Goal: Information Seeking & Learning: Compare options

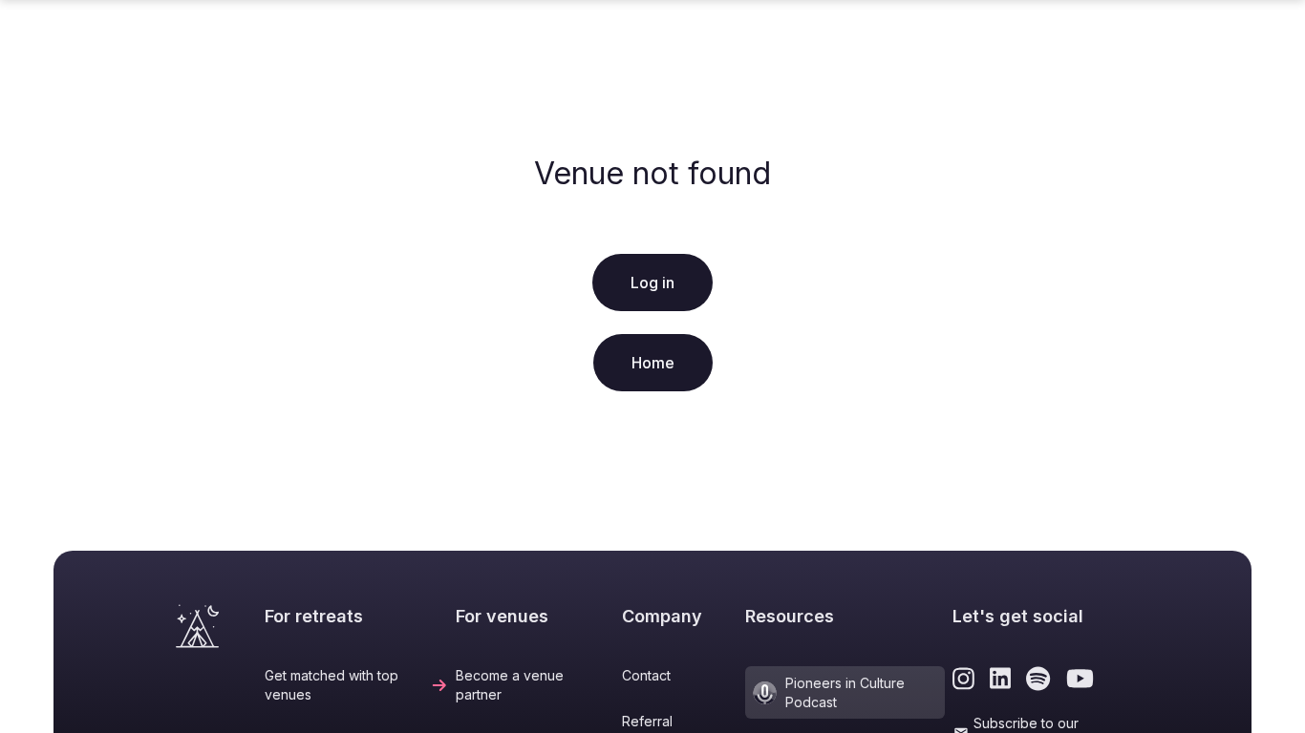
scroll to position [440, 0]
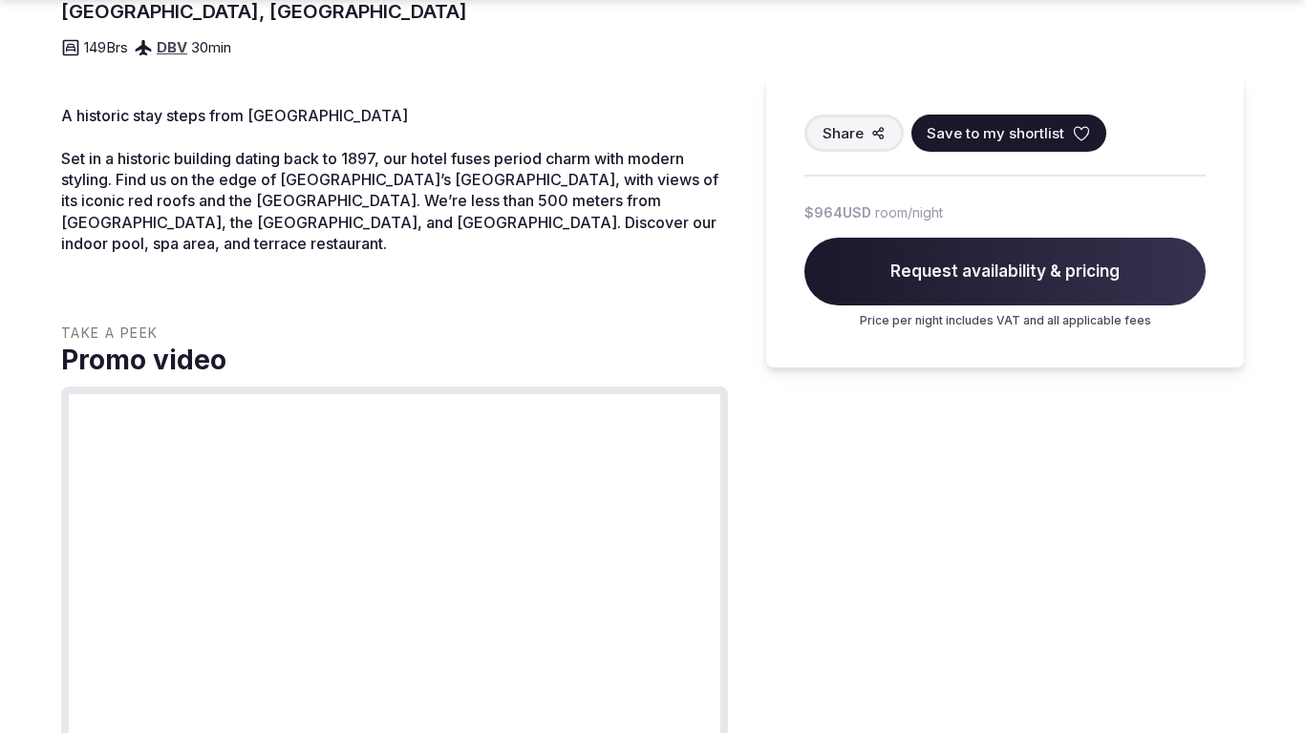
scroll to position [2023, 0]
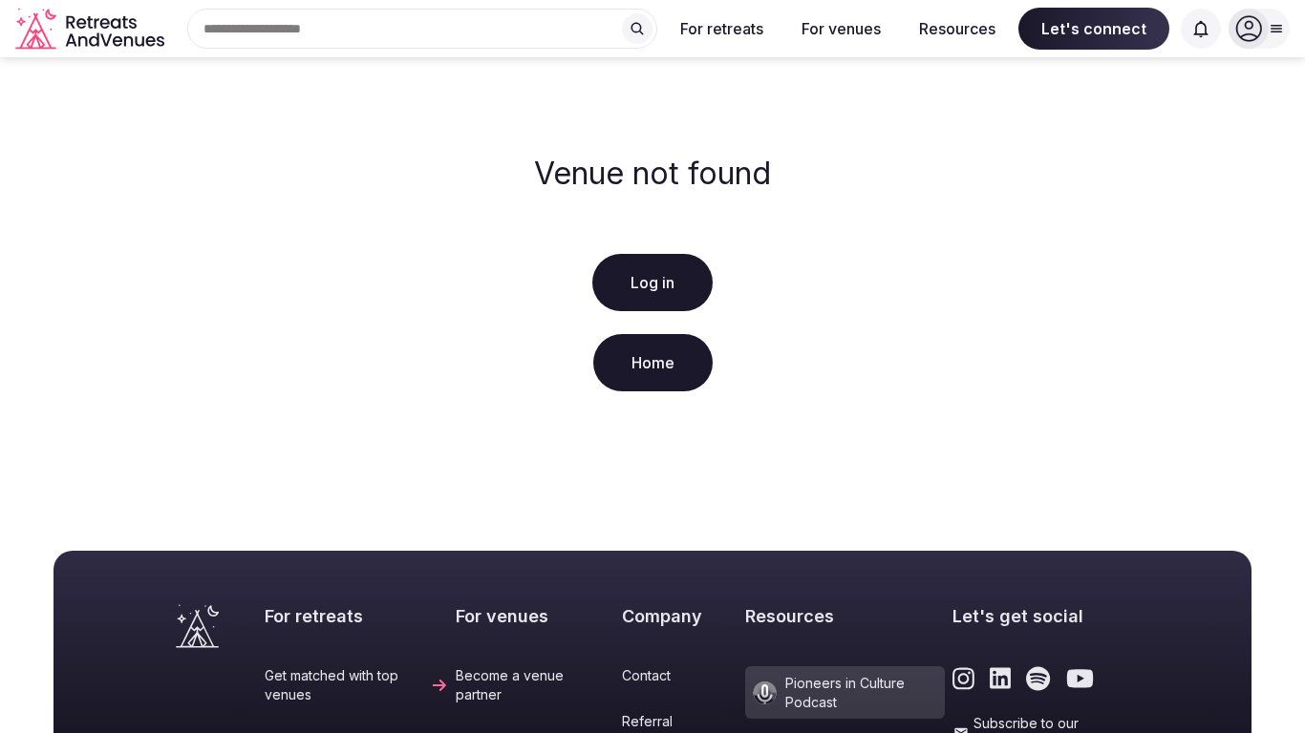
scroll to position [440, 0]
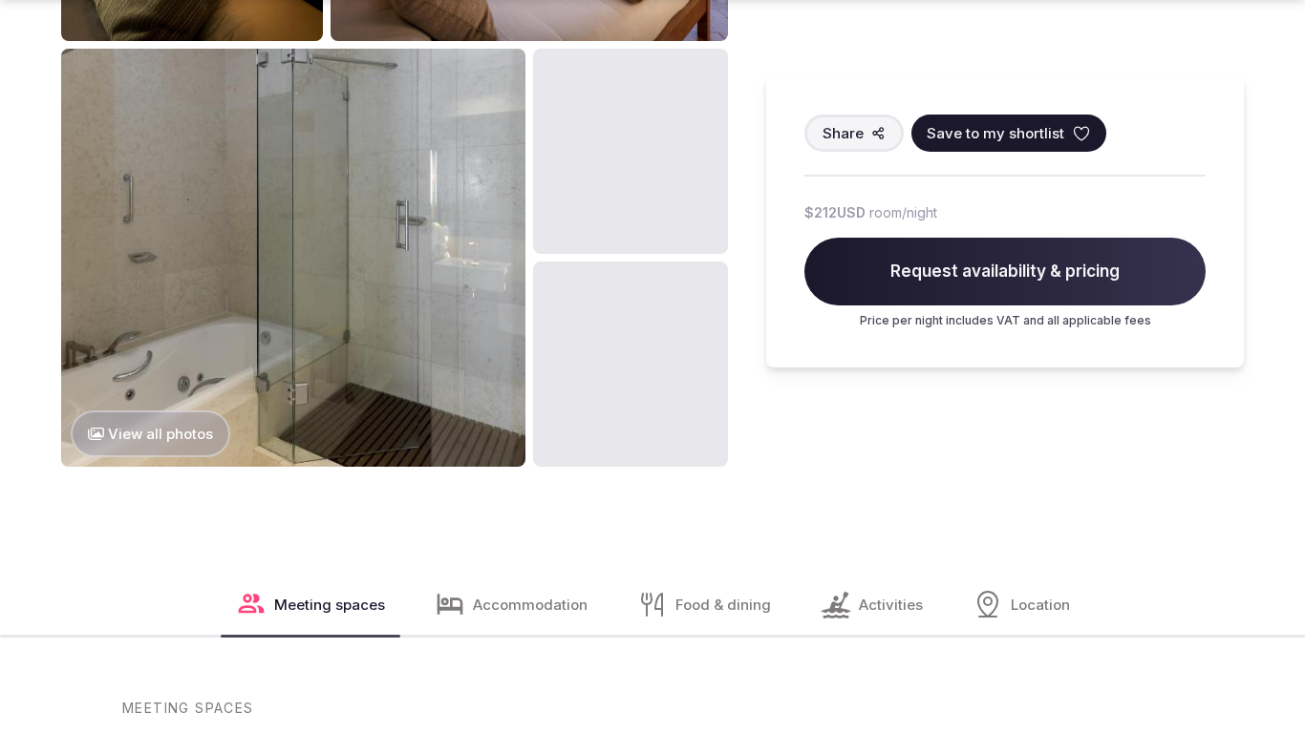
scroll to position [2716, 0]
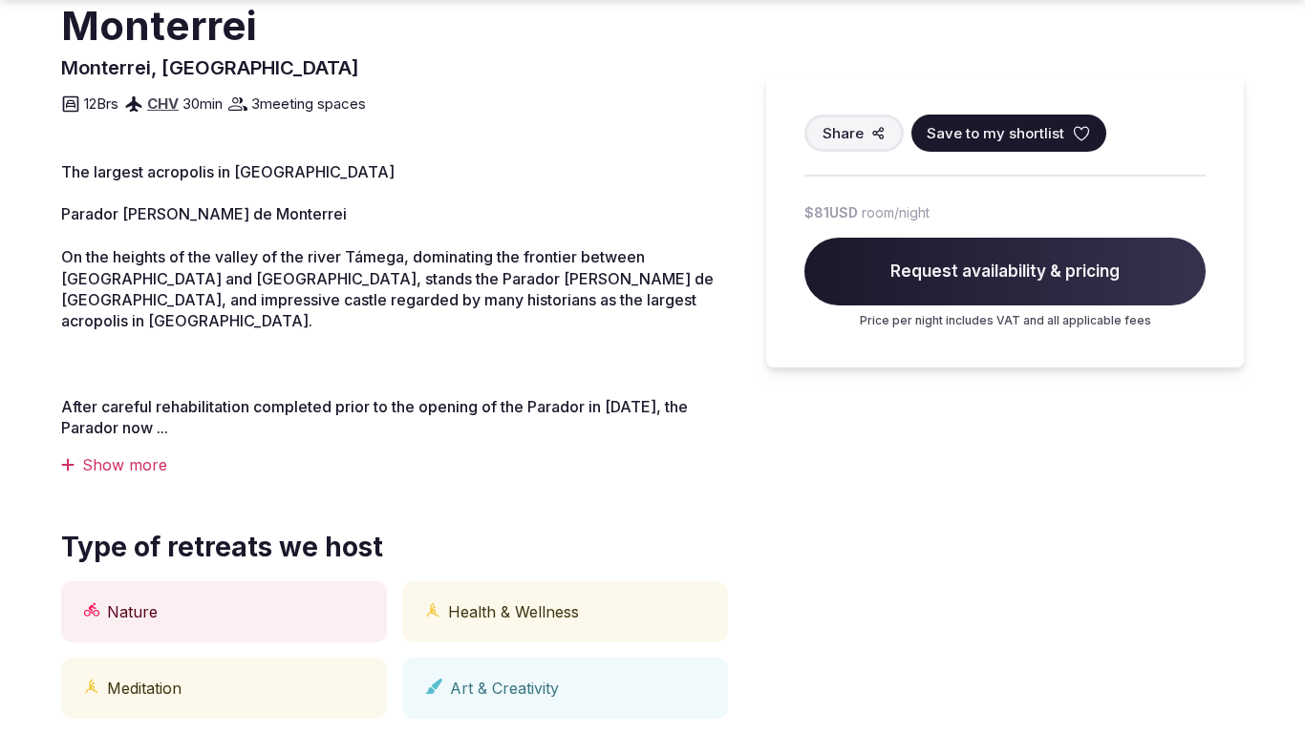
scroll to position [2023, 0]
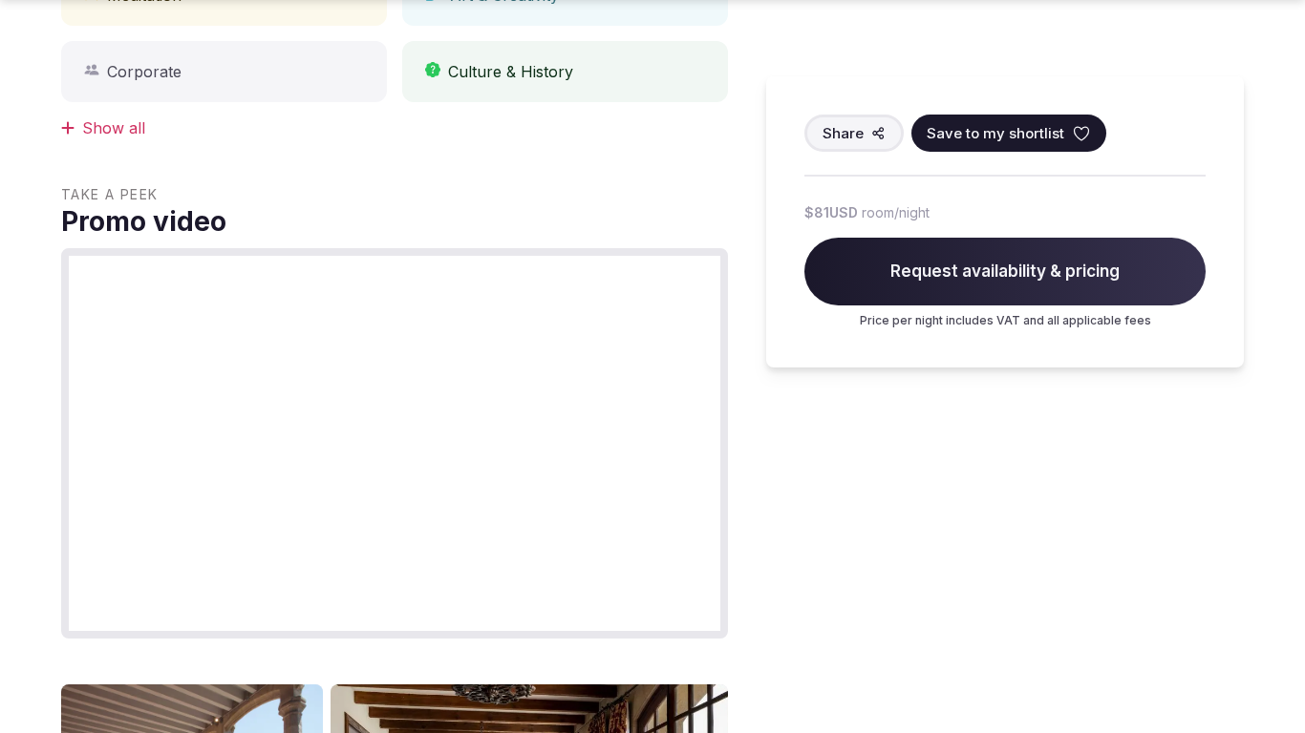
scroll to position [2023, 0]
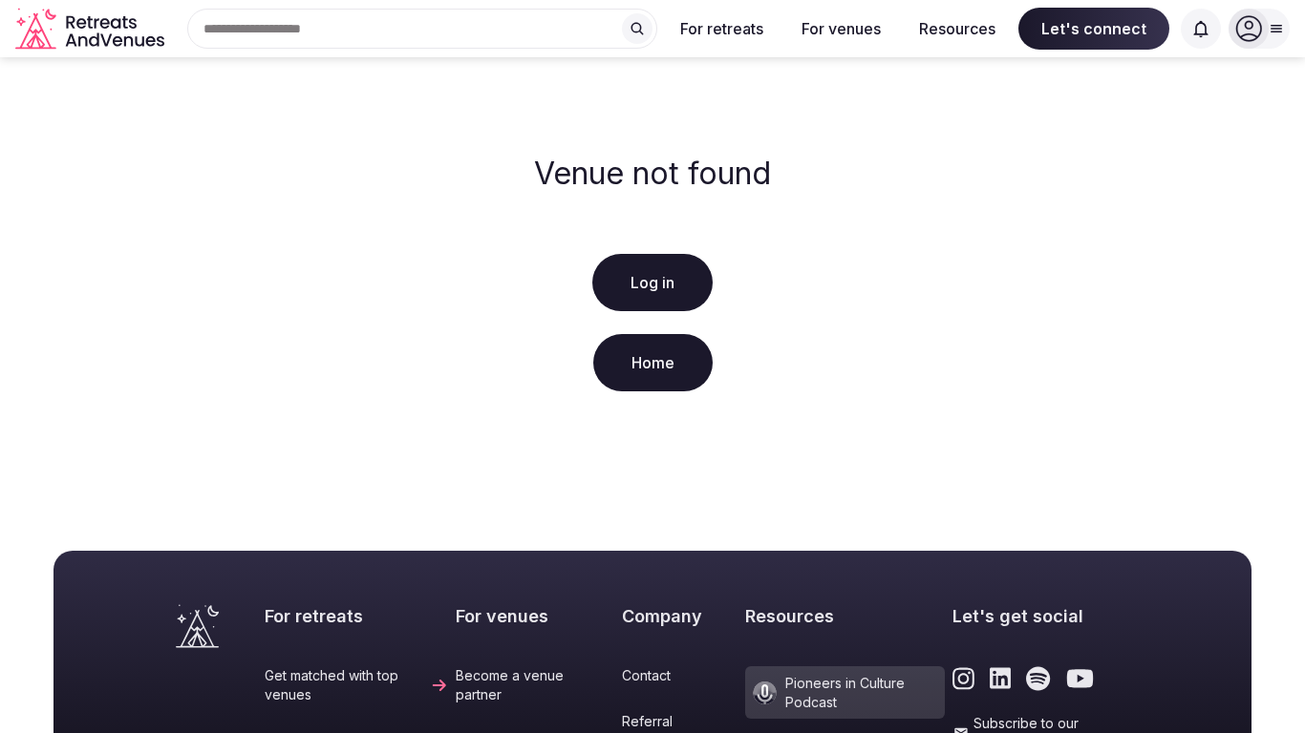
scroll to position [440, 0]
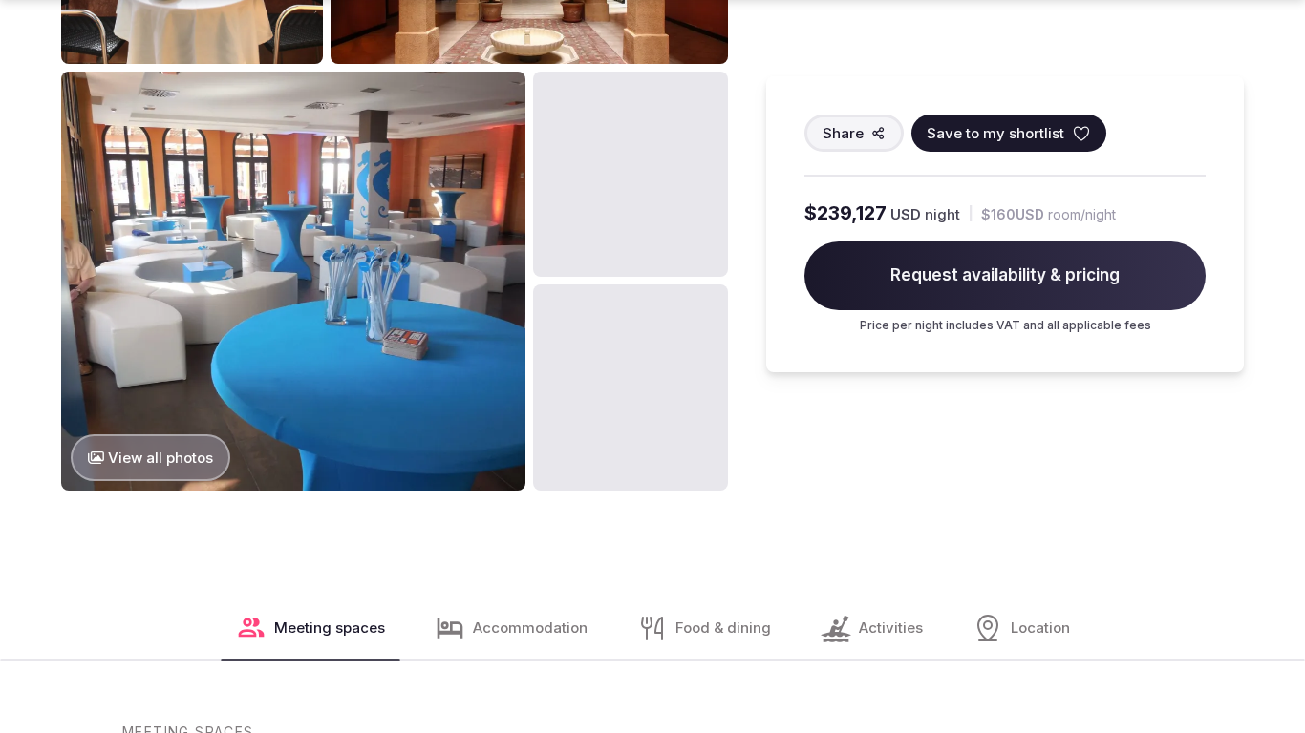
scroll to position [2714, 0]
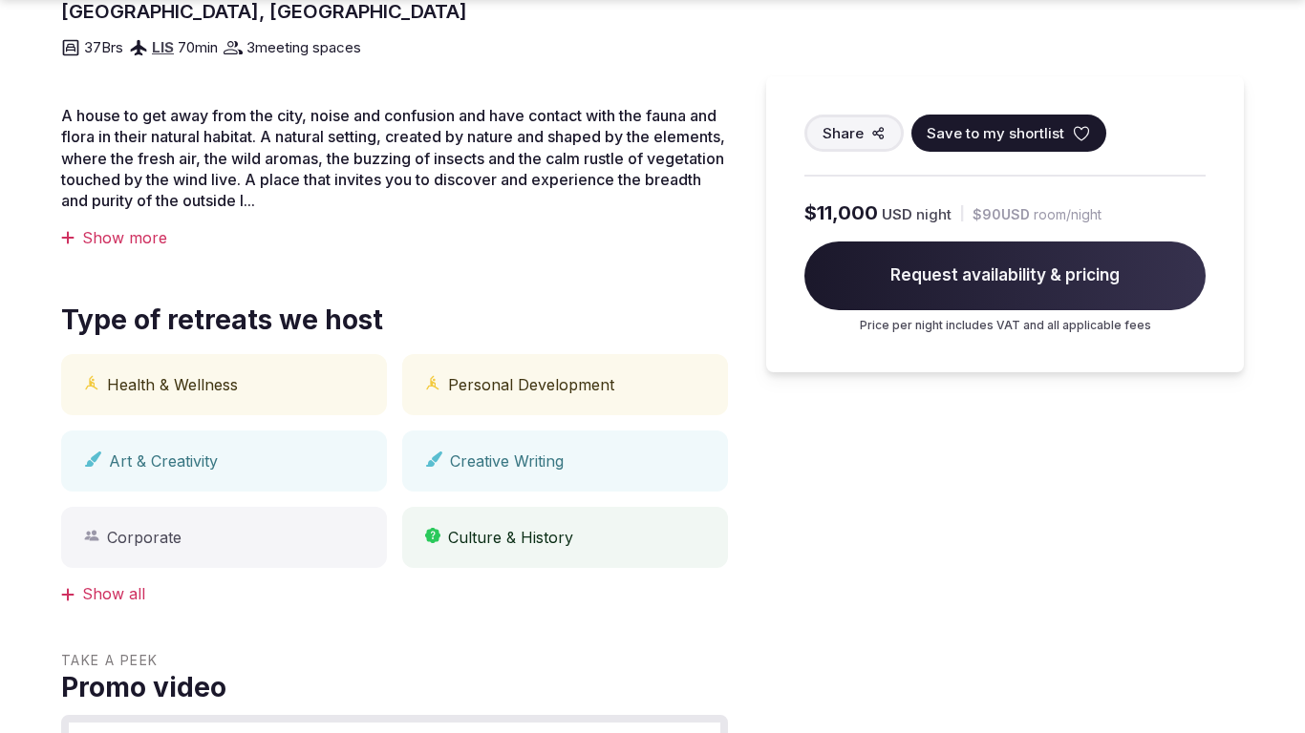
scroll to position [1329, 0]
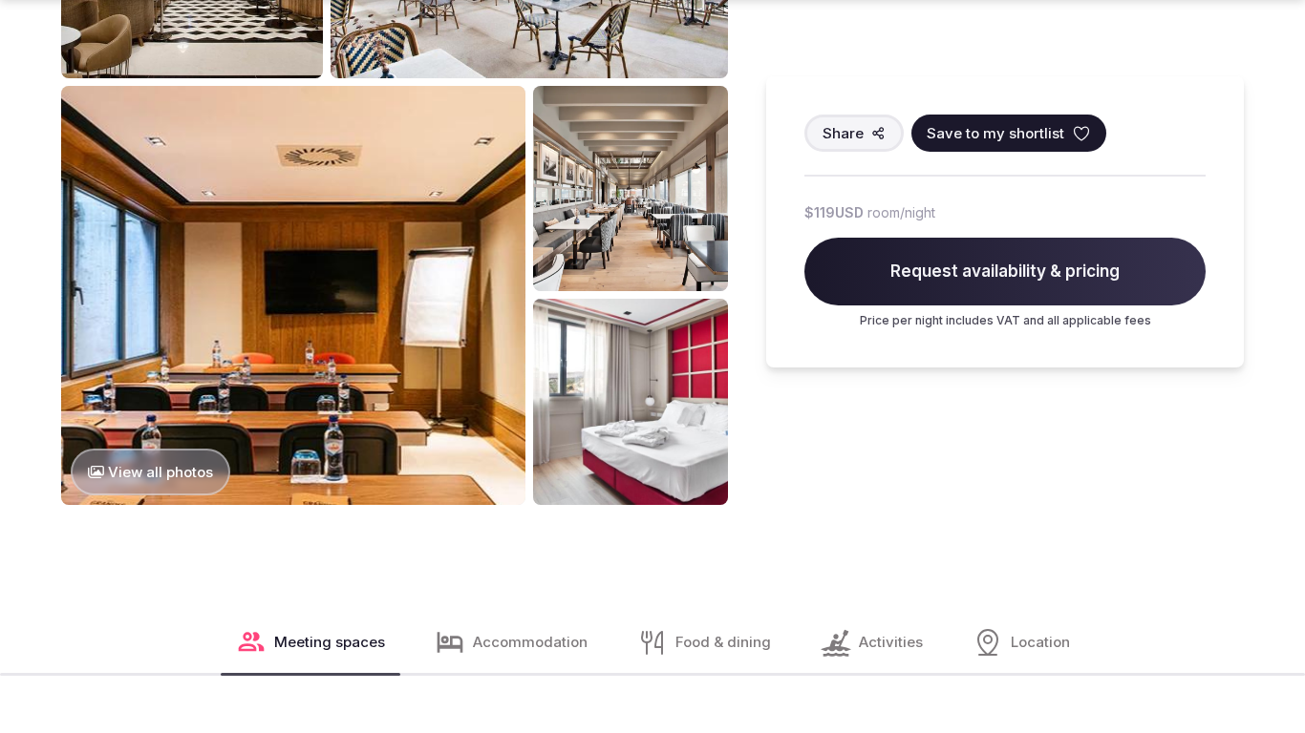
scroll to position [2023, 0]
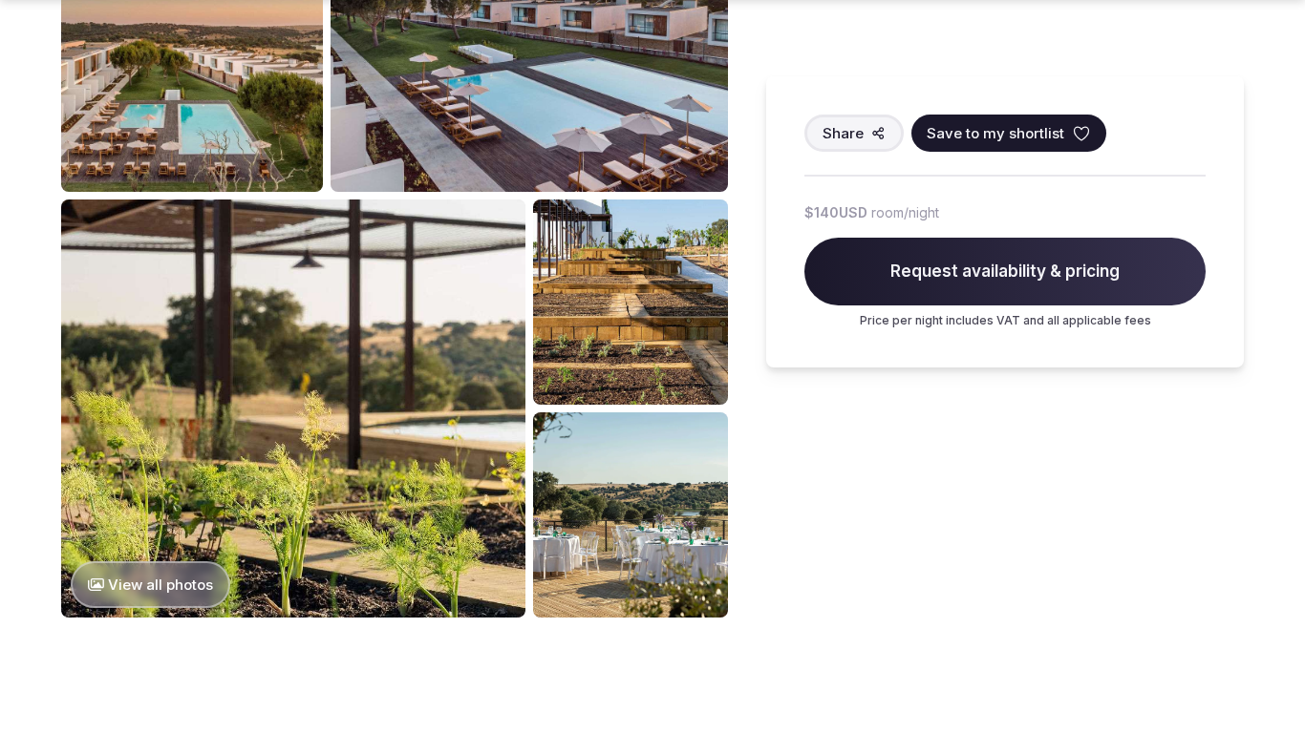
scroll to position [2023, 0]
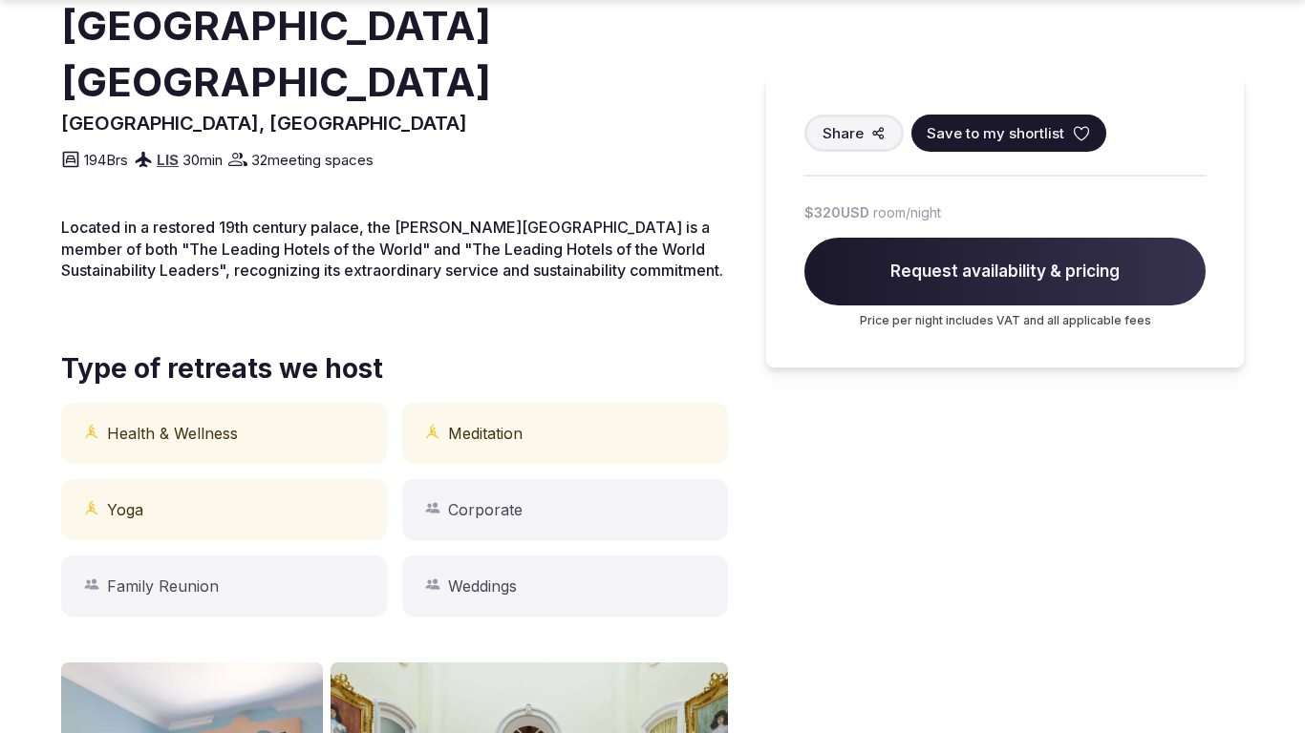
scroll to position [1329, 0]
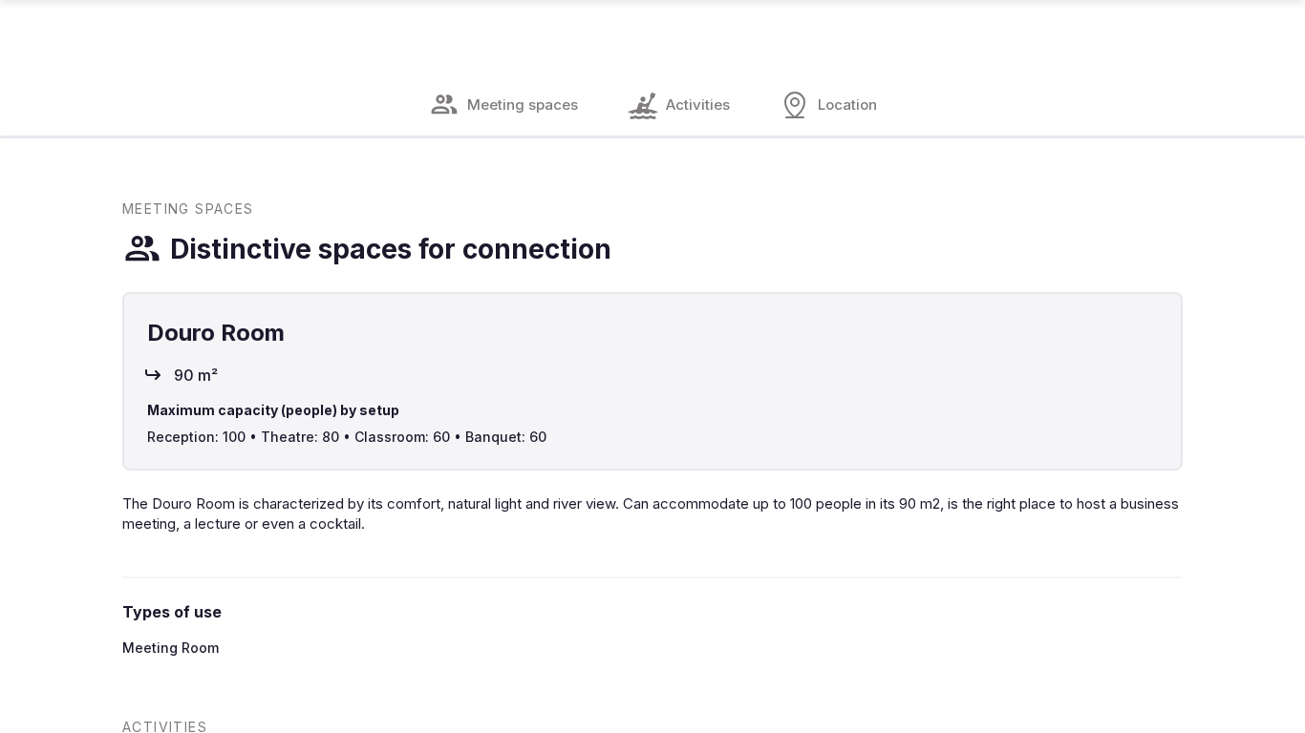
scroll to position [2716, 0]
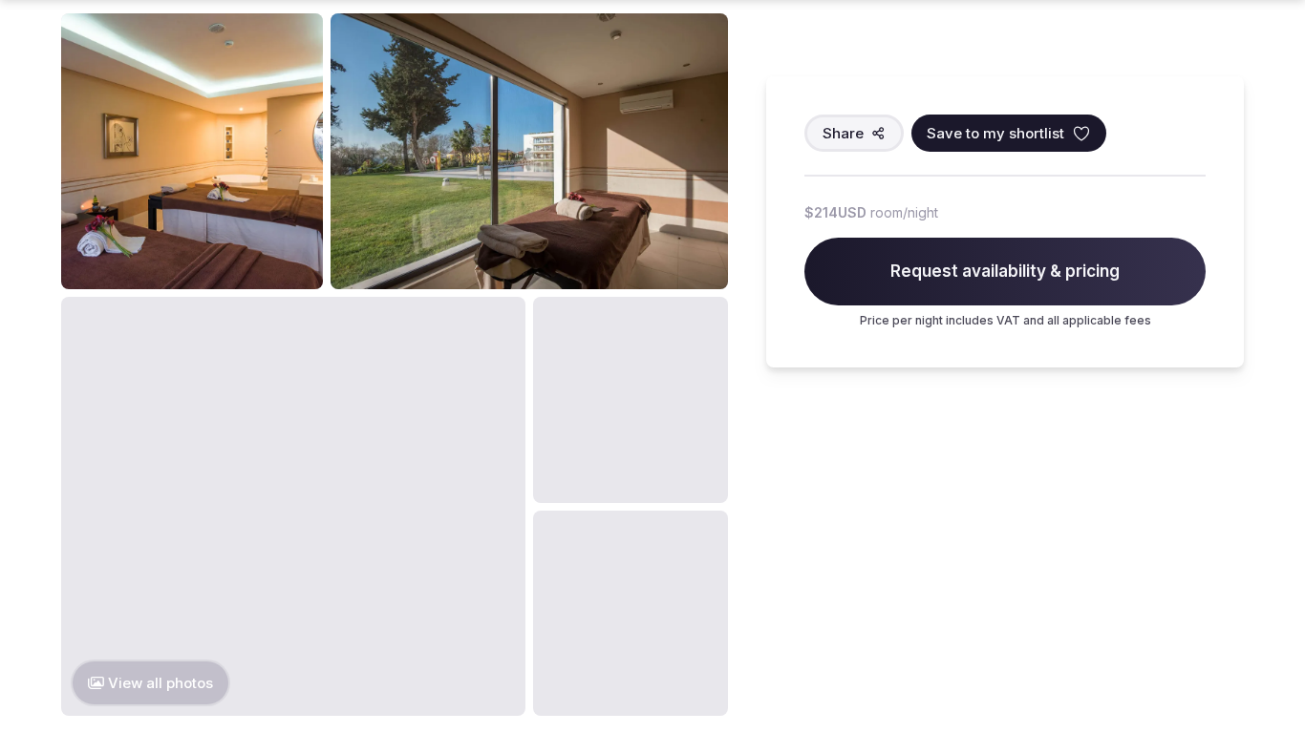
scroll to position [2023, 0]
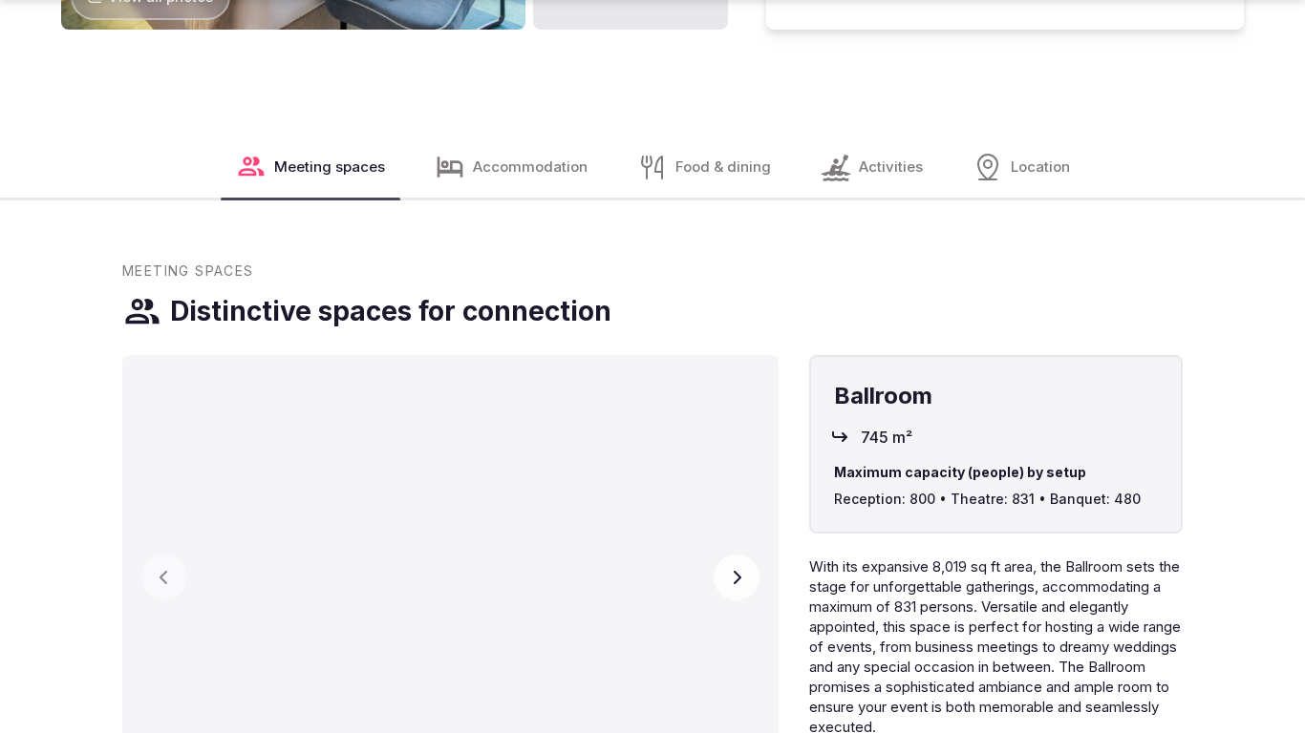
scroll to position [2716, 0]
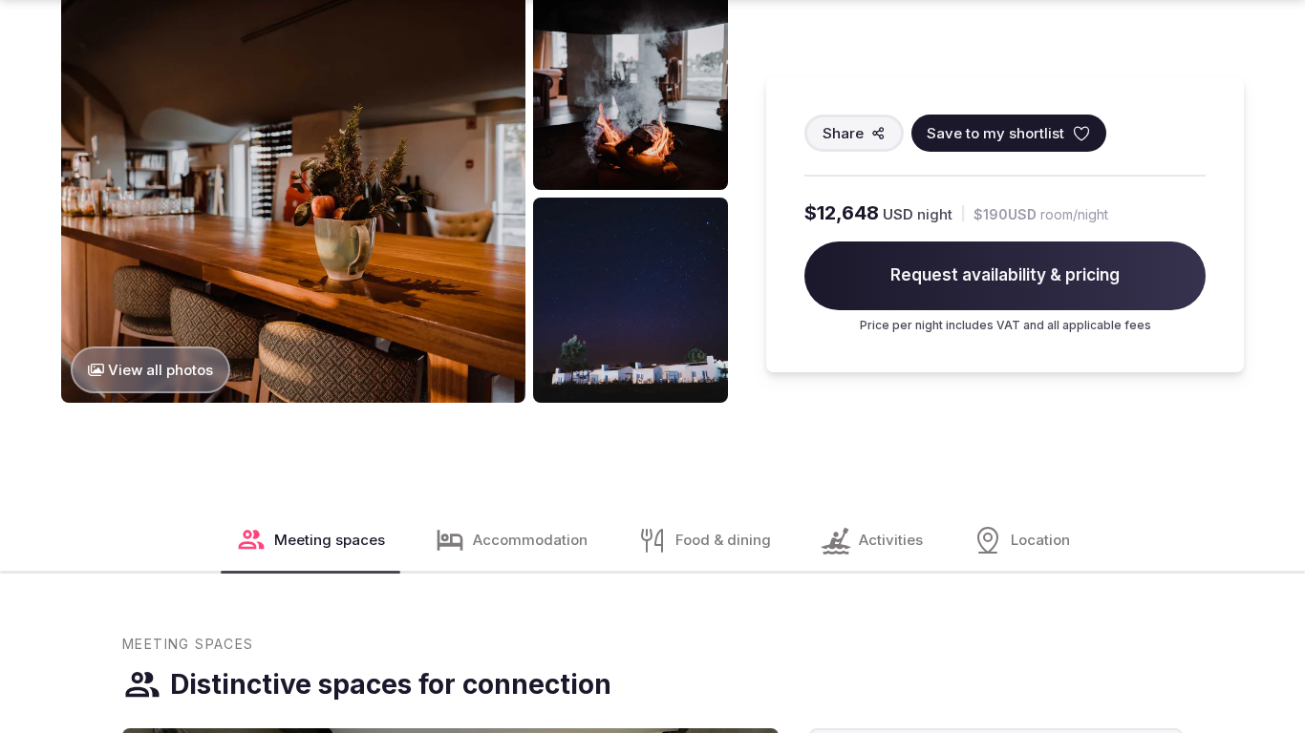
scroll to position [2716, 0]
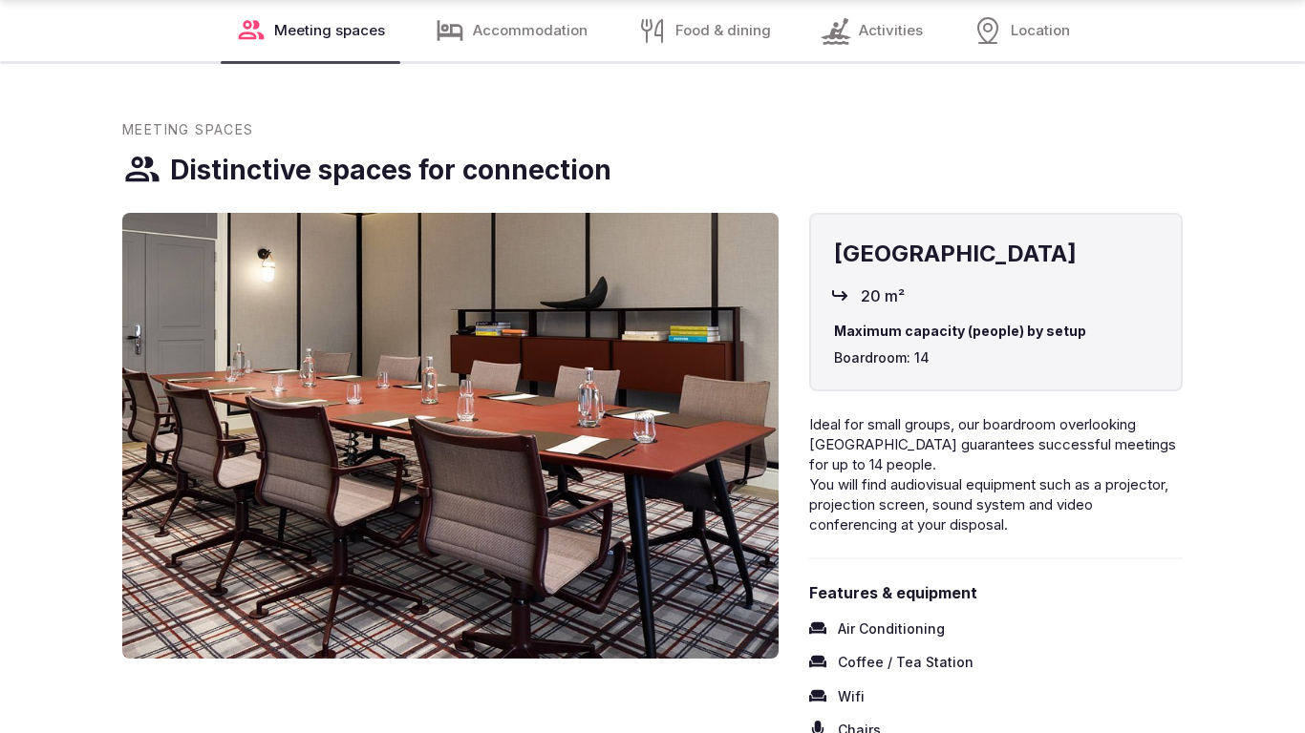
scroll to position [2652, 0]
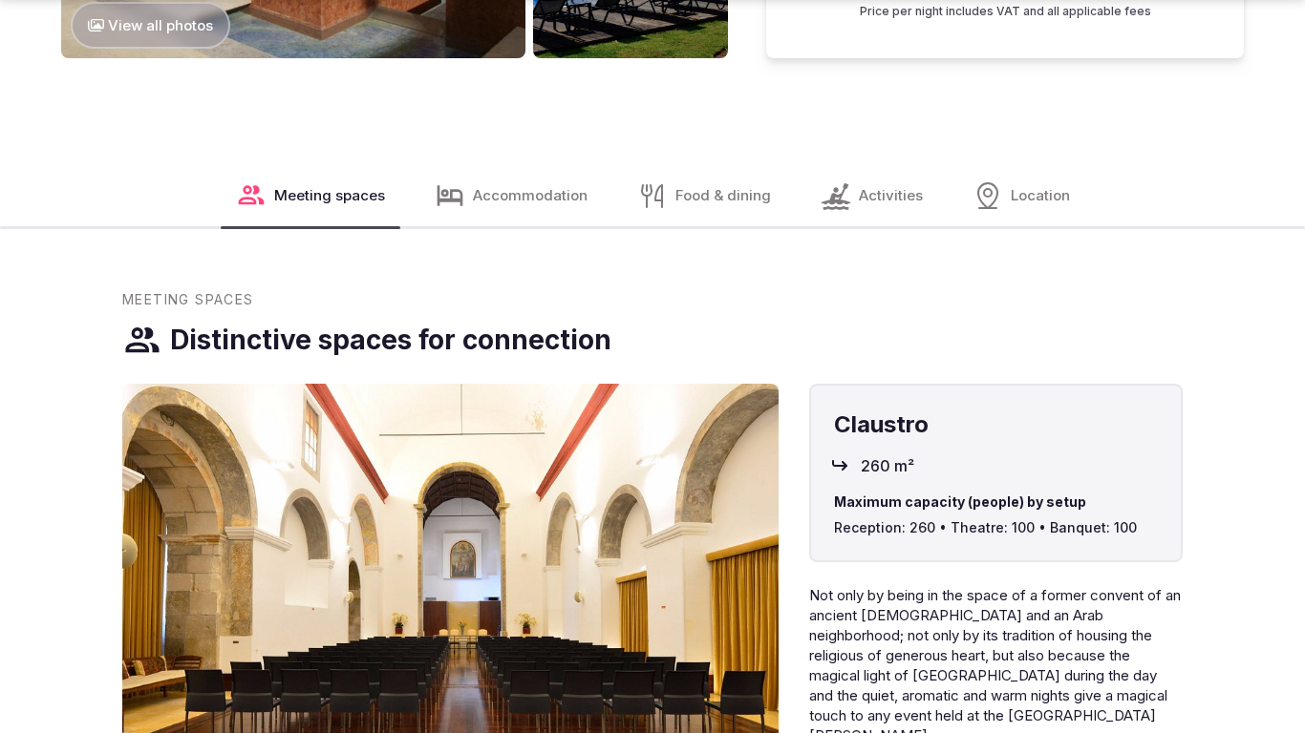
scroll to position [2716, 0]
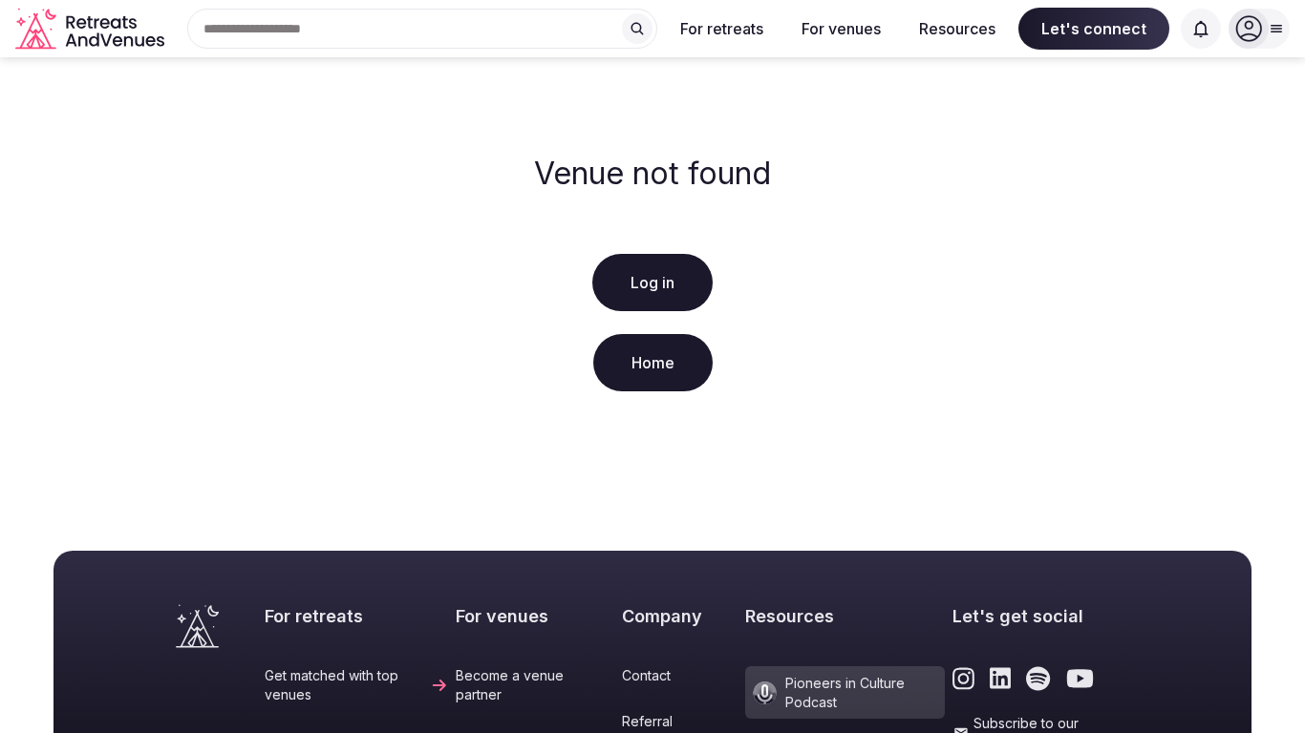
scroll to position [440, 0]
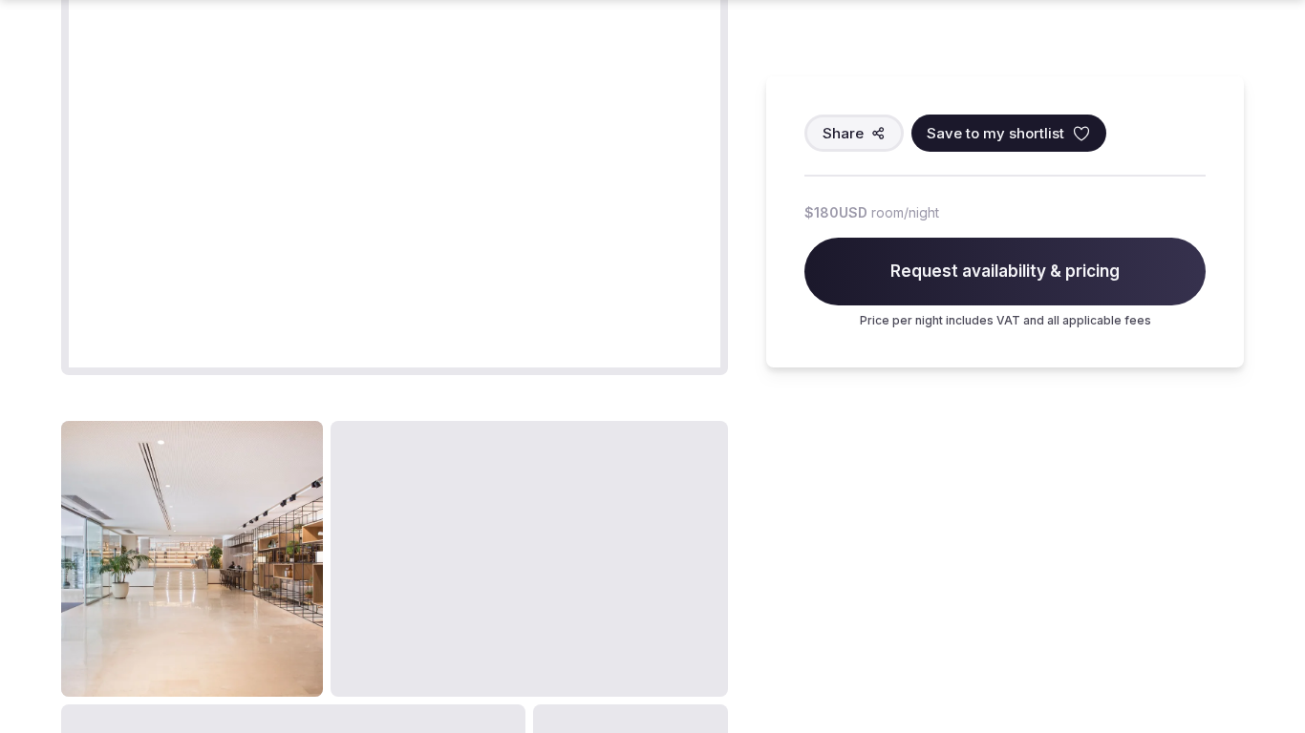
scroll to position [2023, 0]
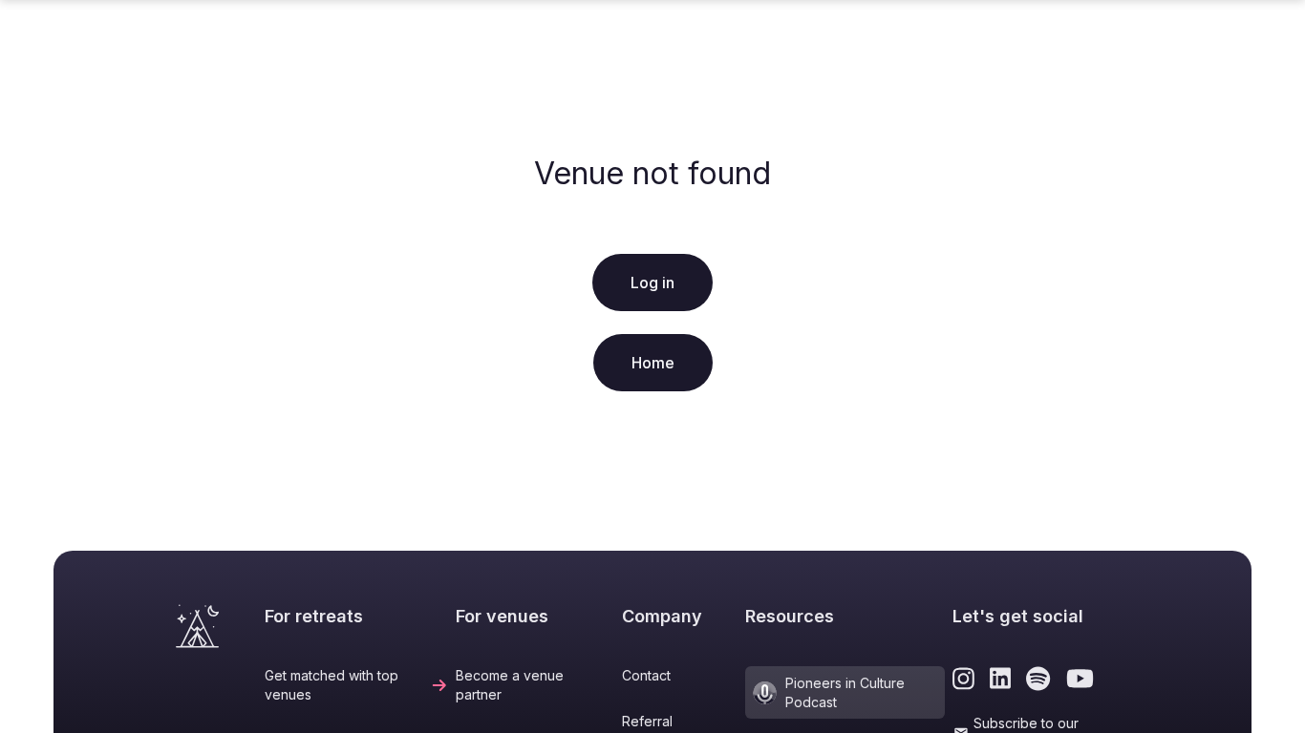
scroll to position [440, 0]
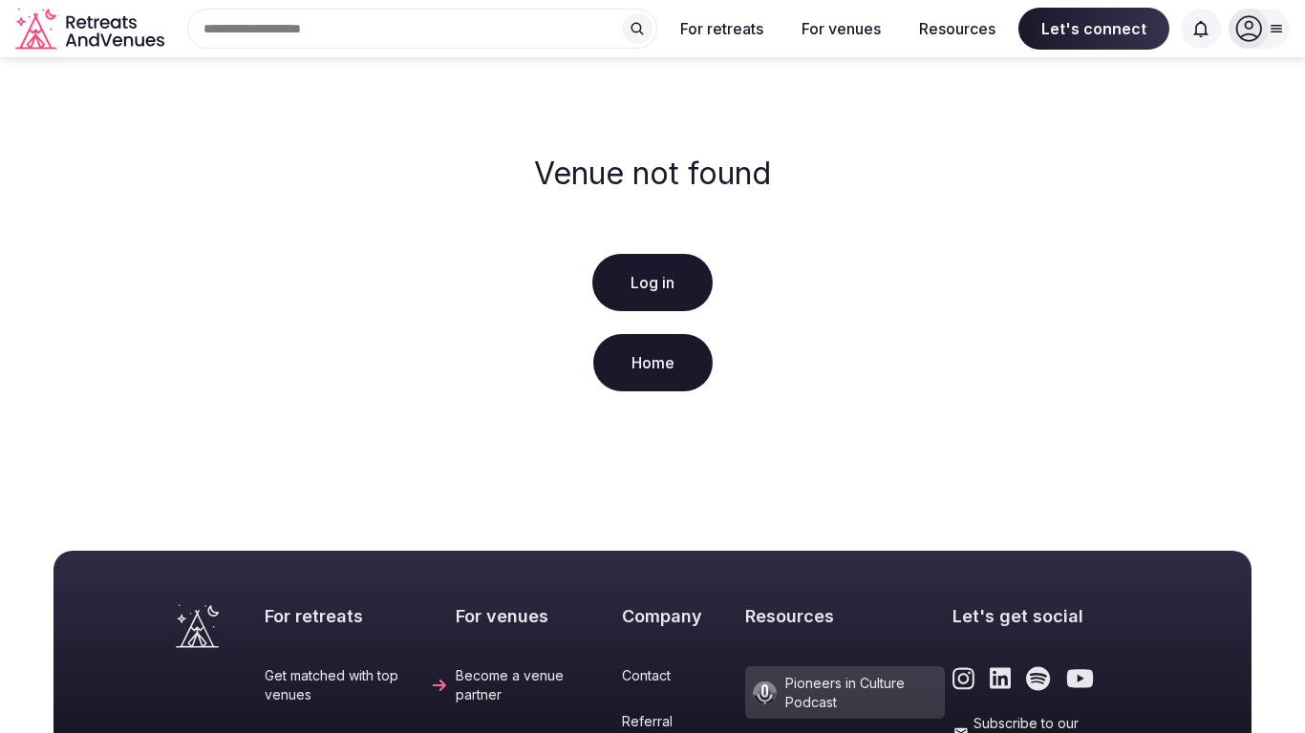
scroll to position [440, 0]
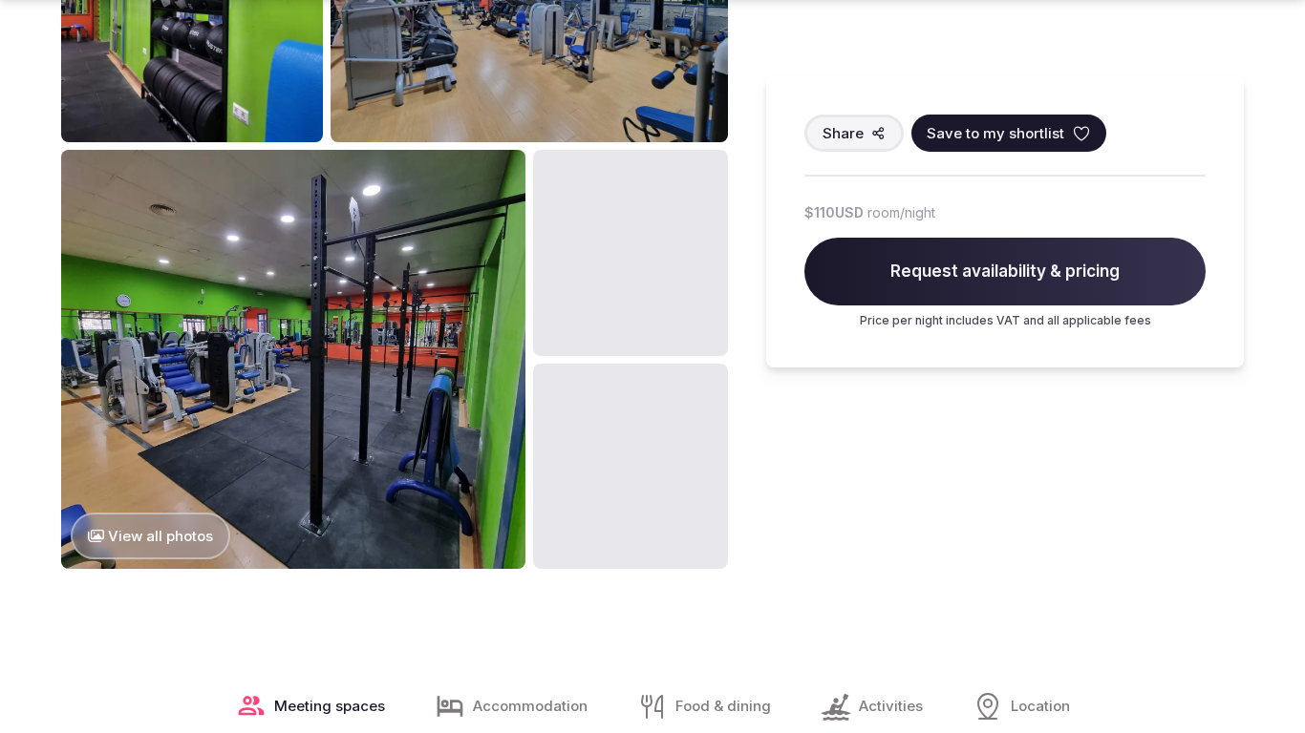
scroll to position [2023, 0]
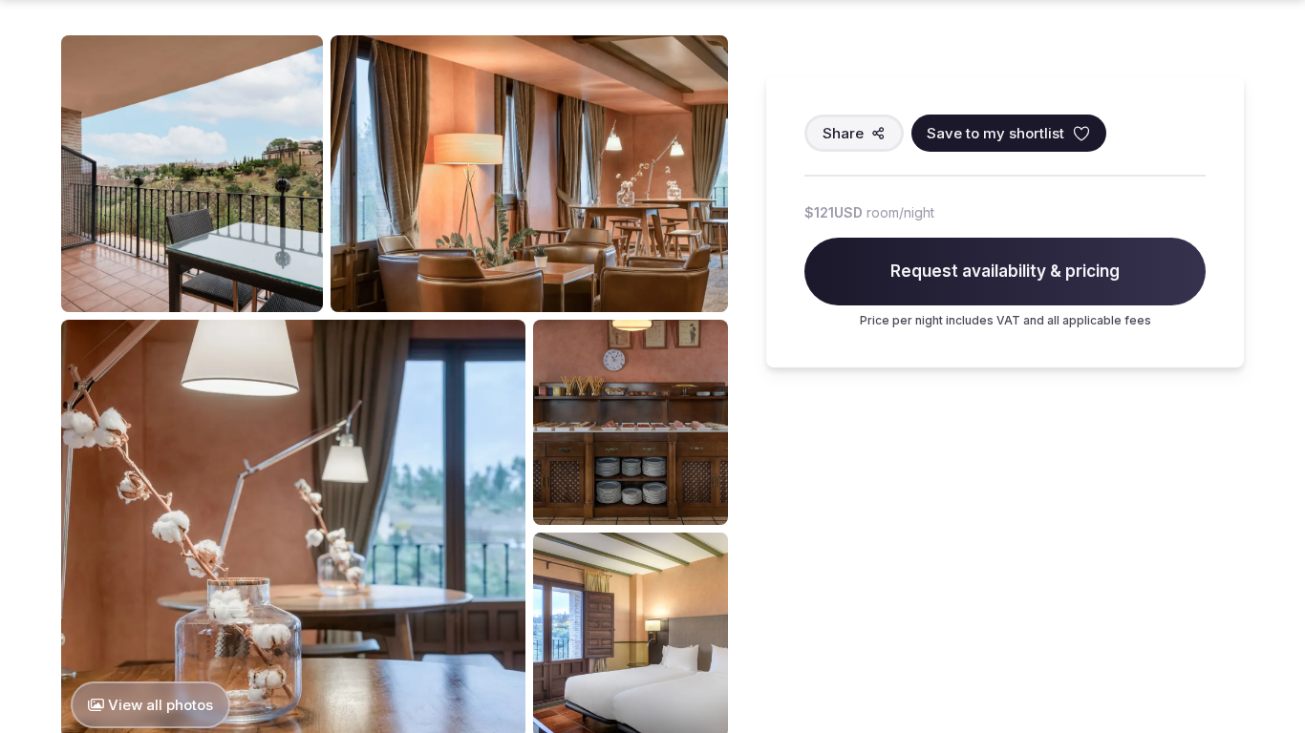
scroll to position [2023, 0]
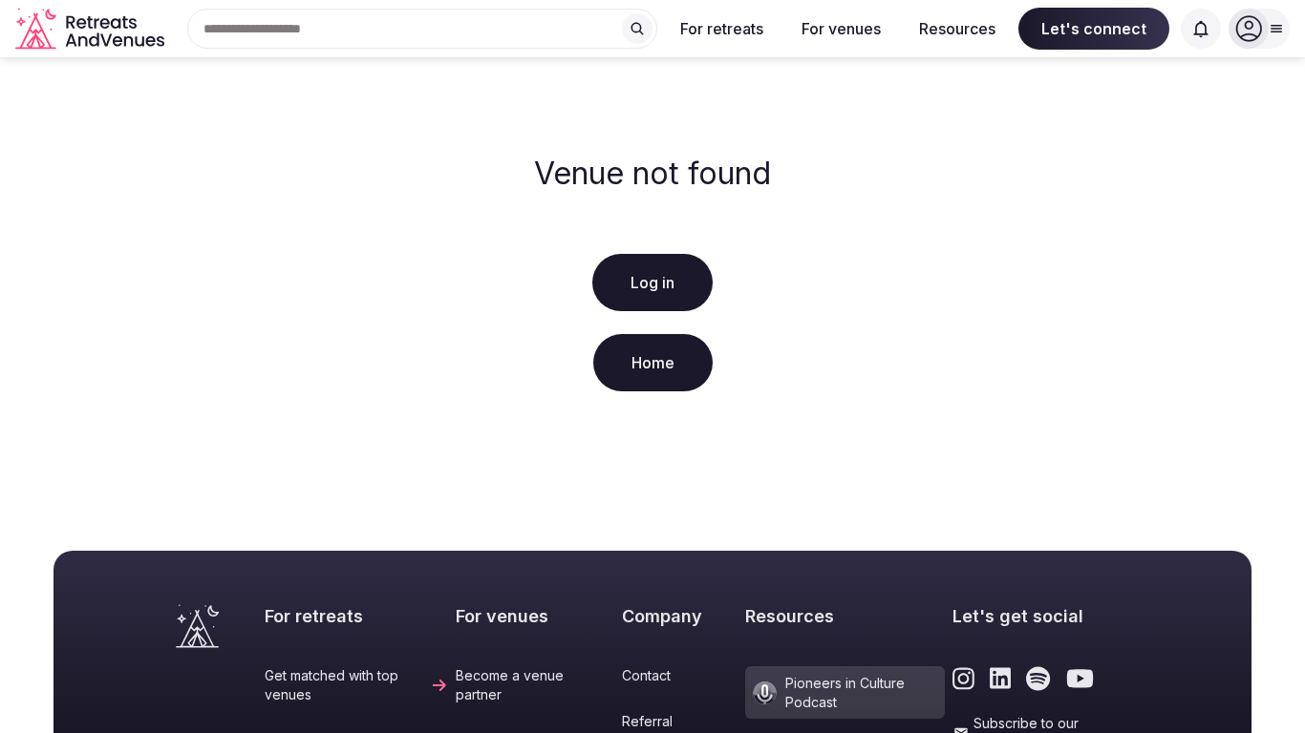
scroll to position [440, 0]
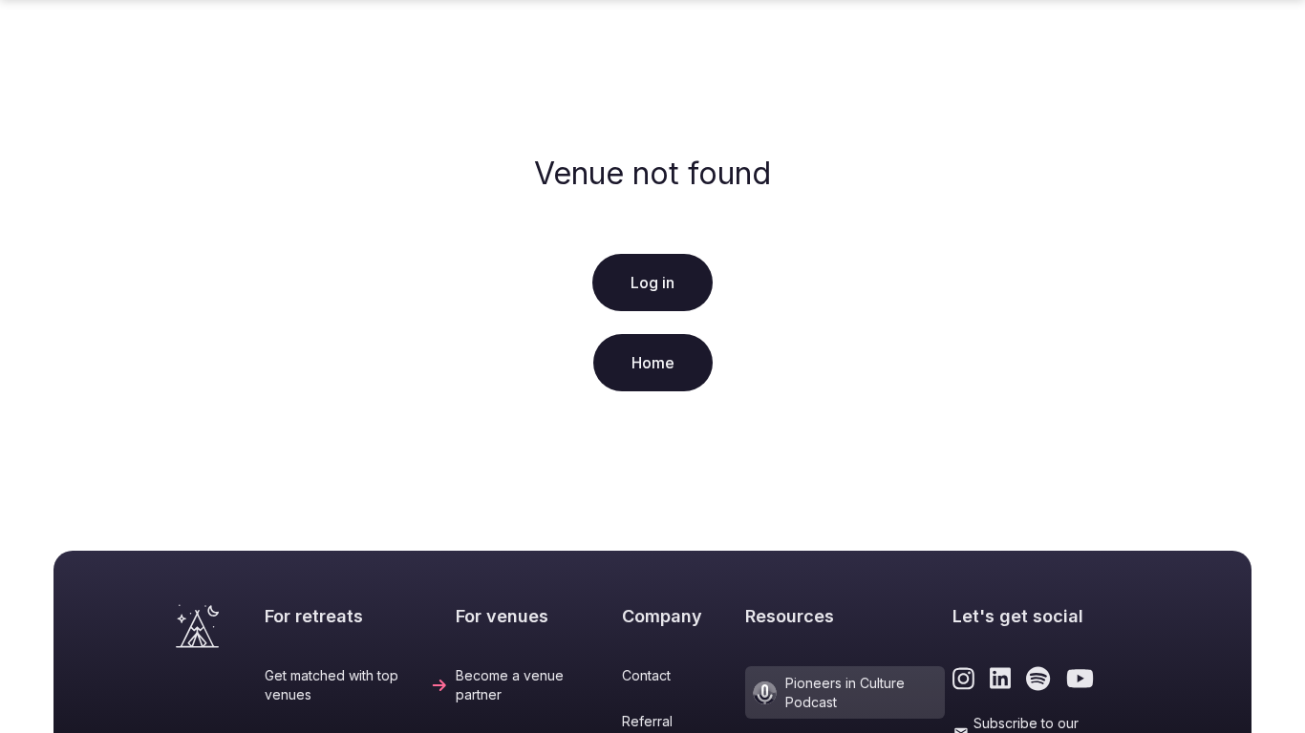
scroll to position [440, 0]
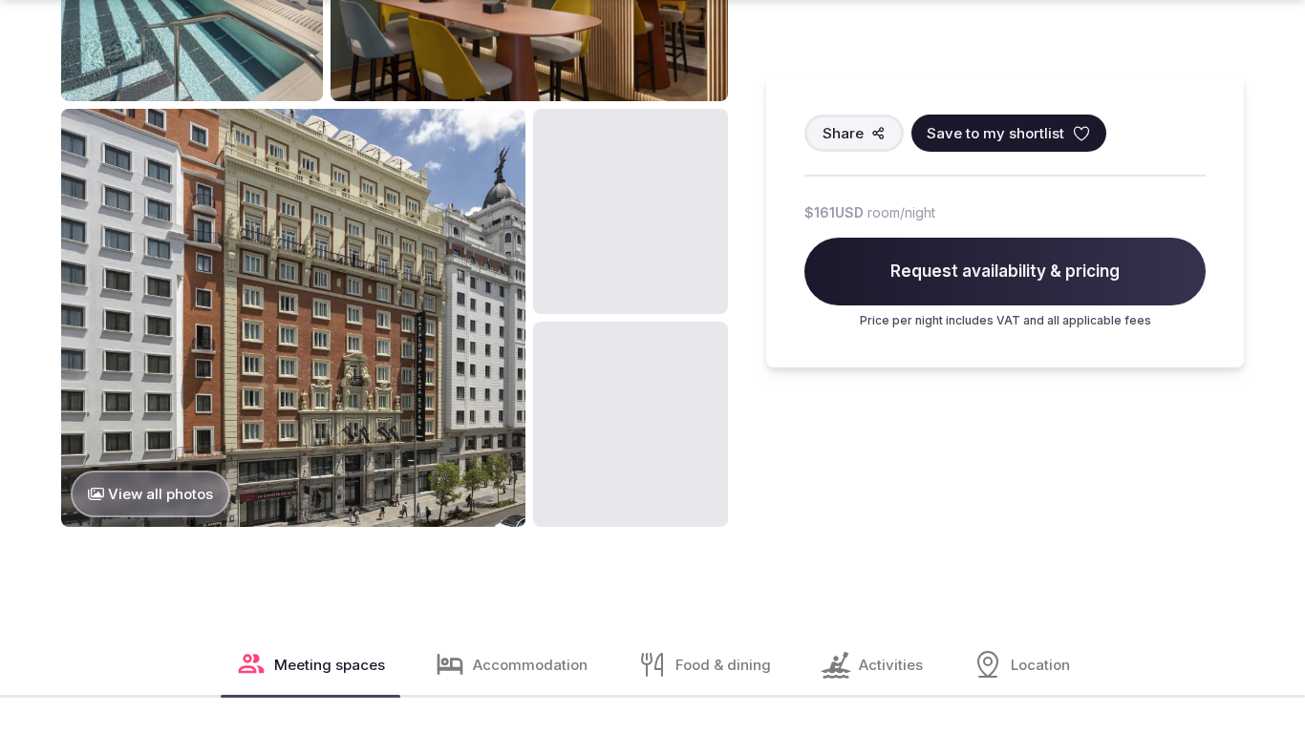
scroll to position [2023, 0]
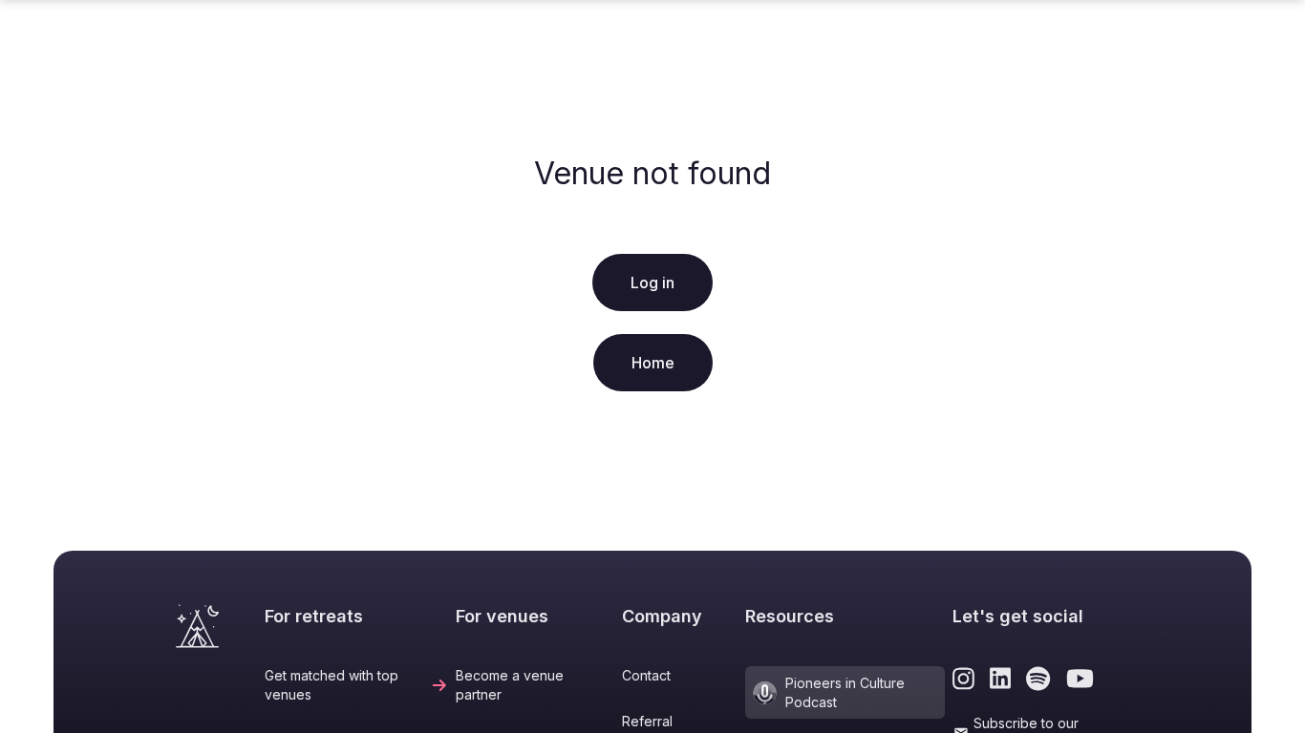
scroll to position [440, 0]
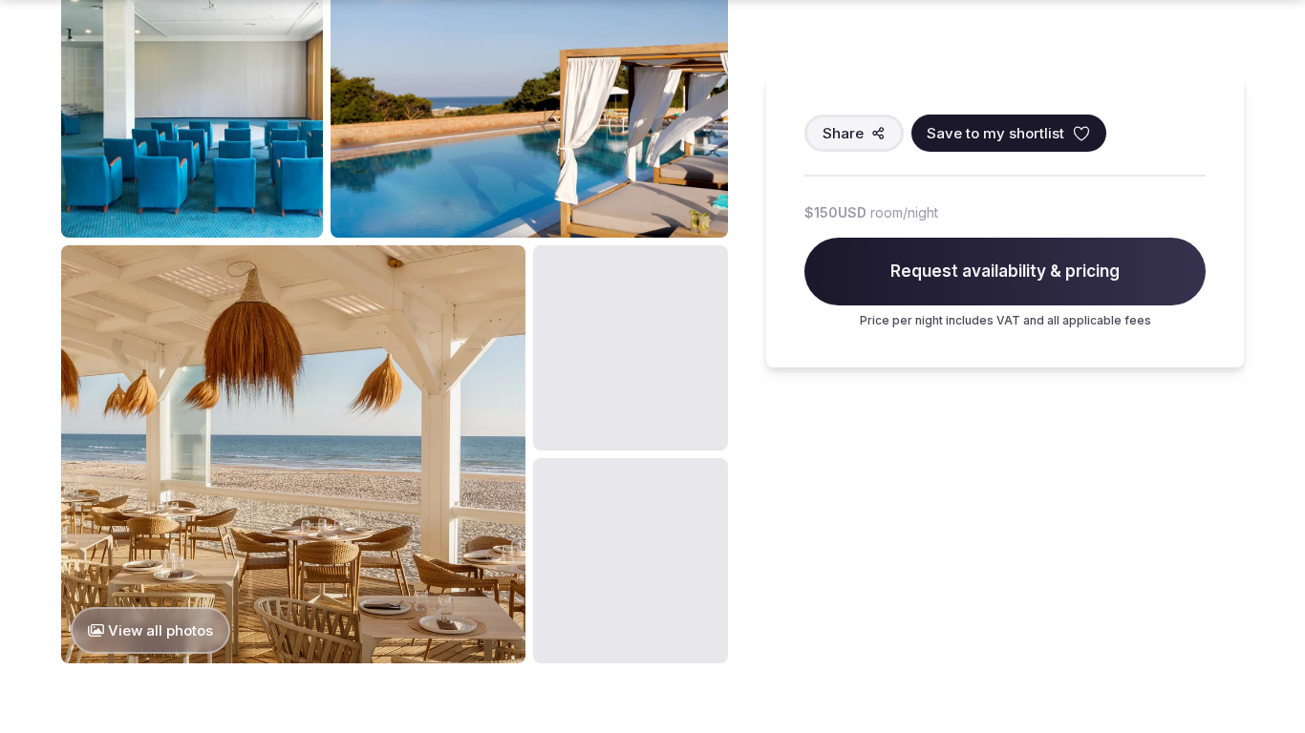
scroll to position [2023, 0]
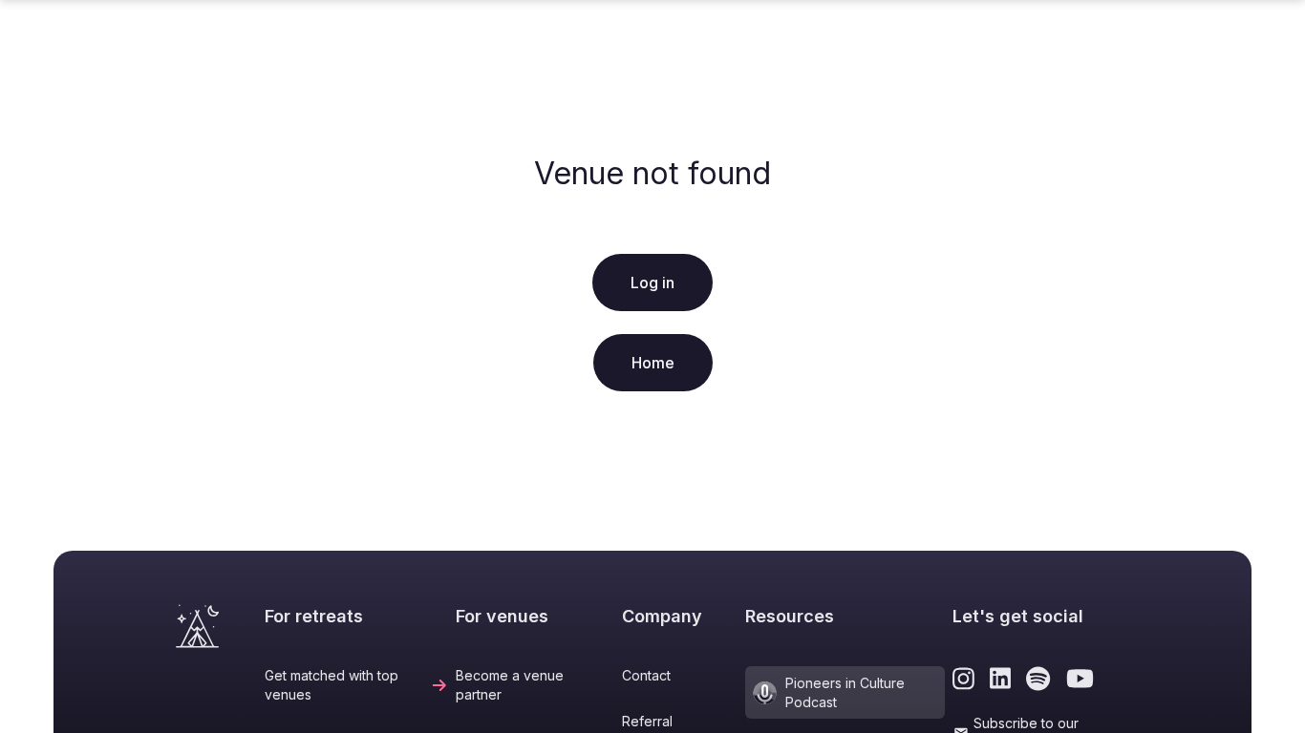
scroll to position [440, 0]
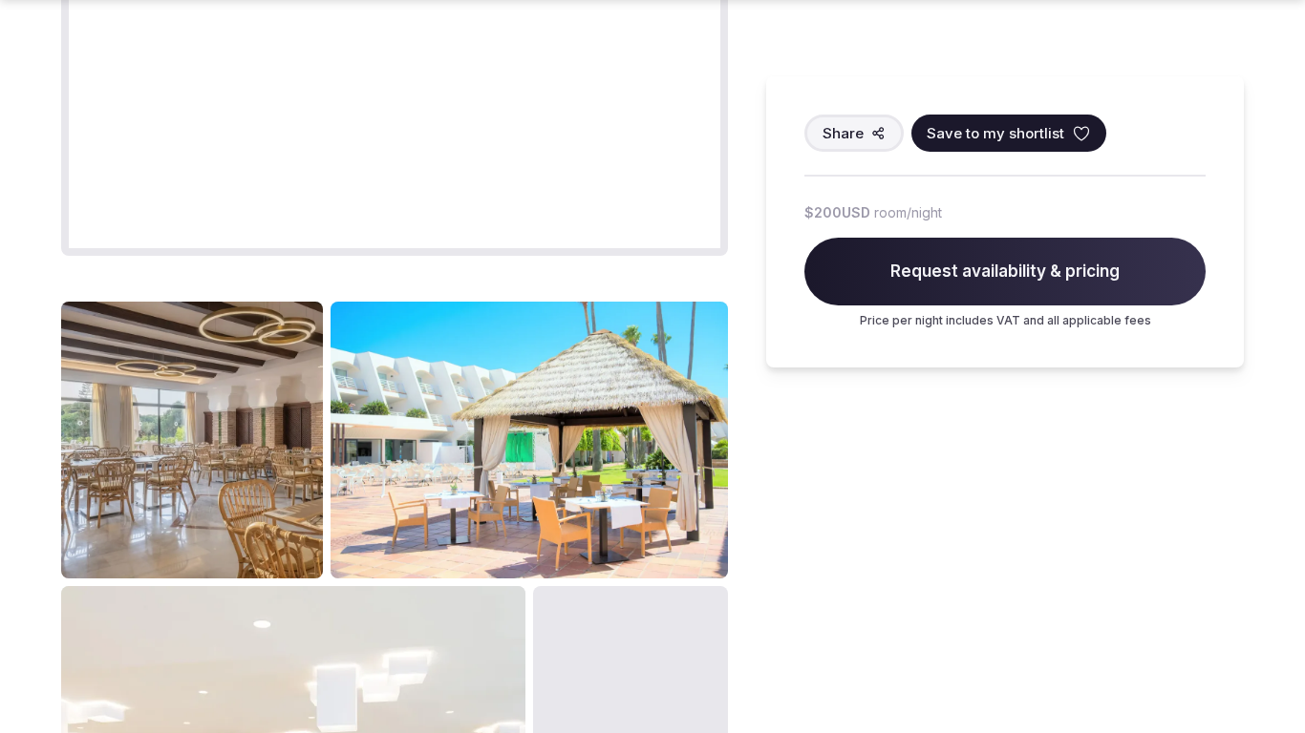
scroll to position [2023, 0]
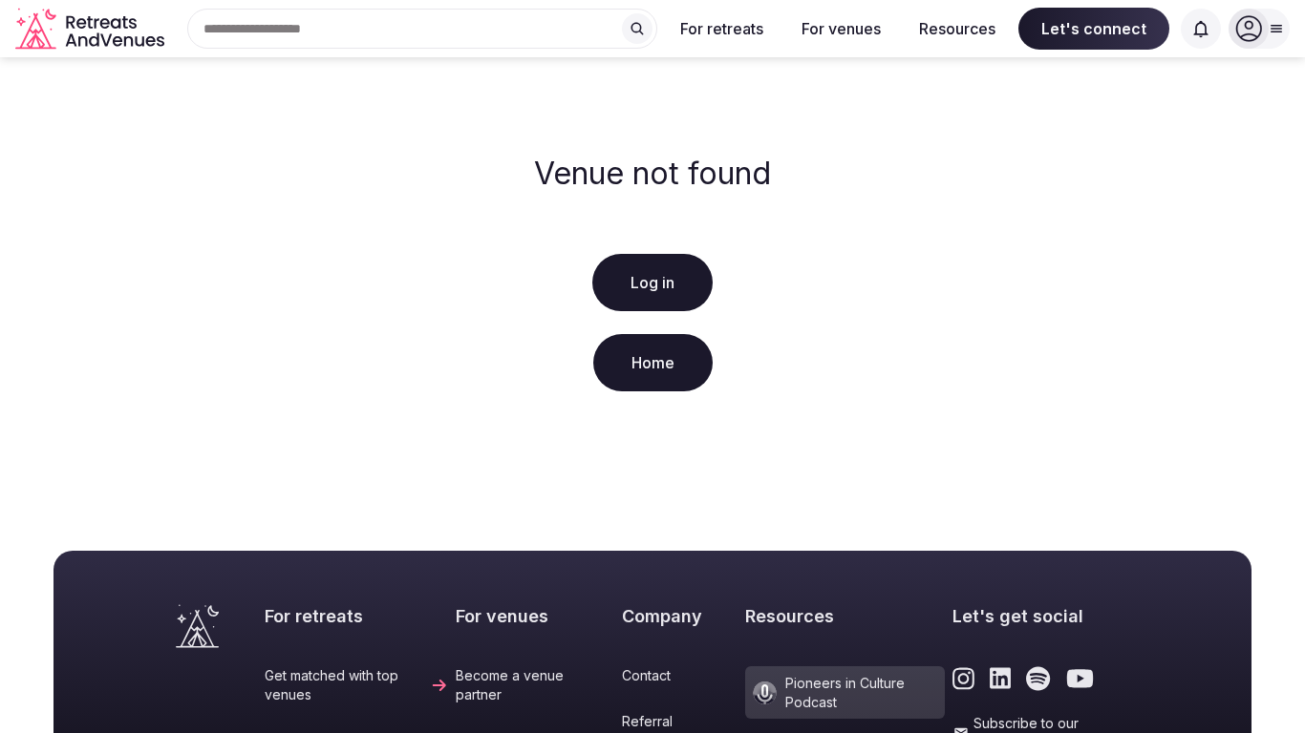
scroll to position [440, 0]
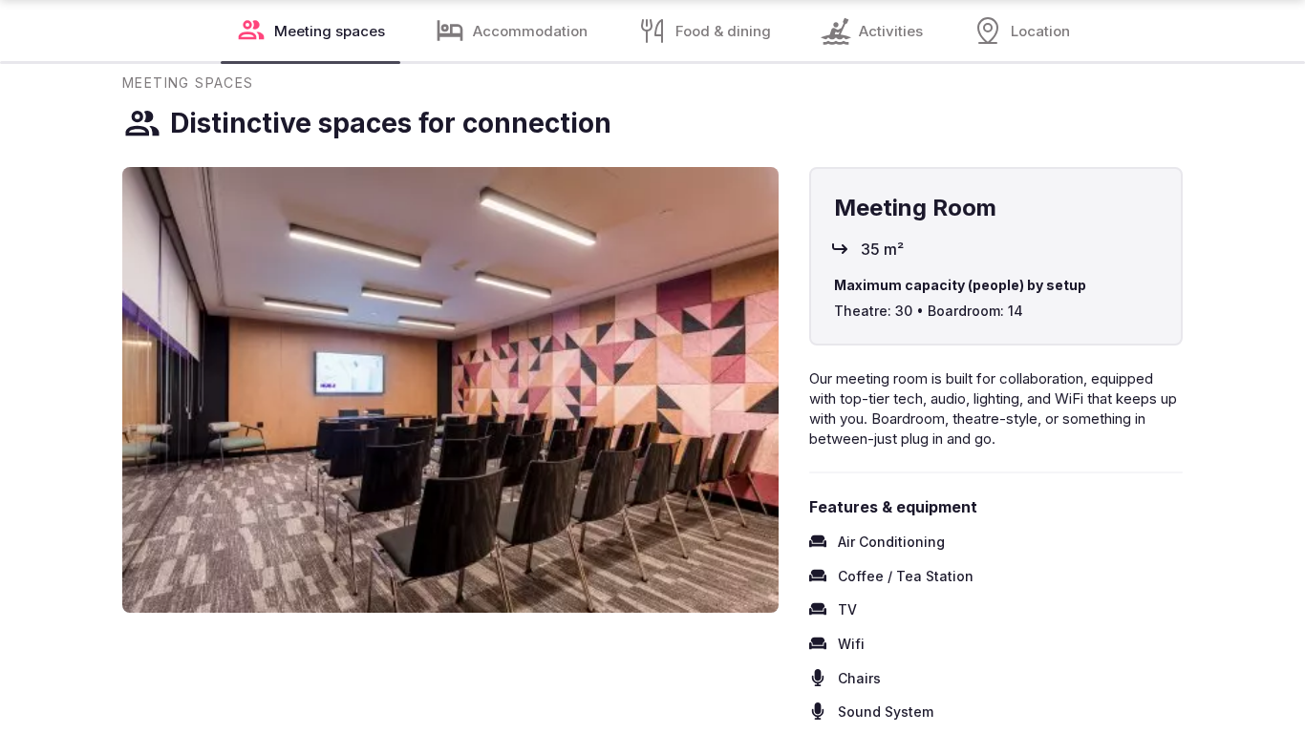
scroll to position [1959, 0]
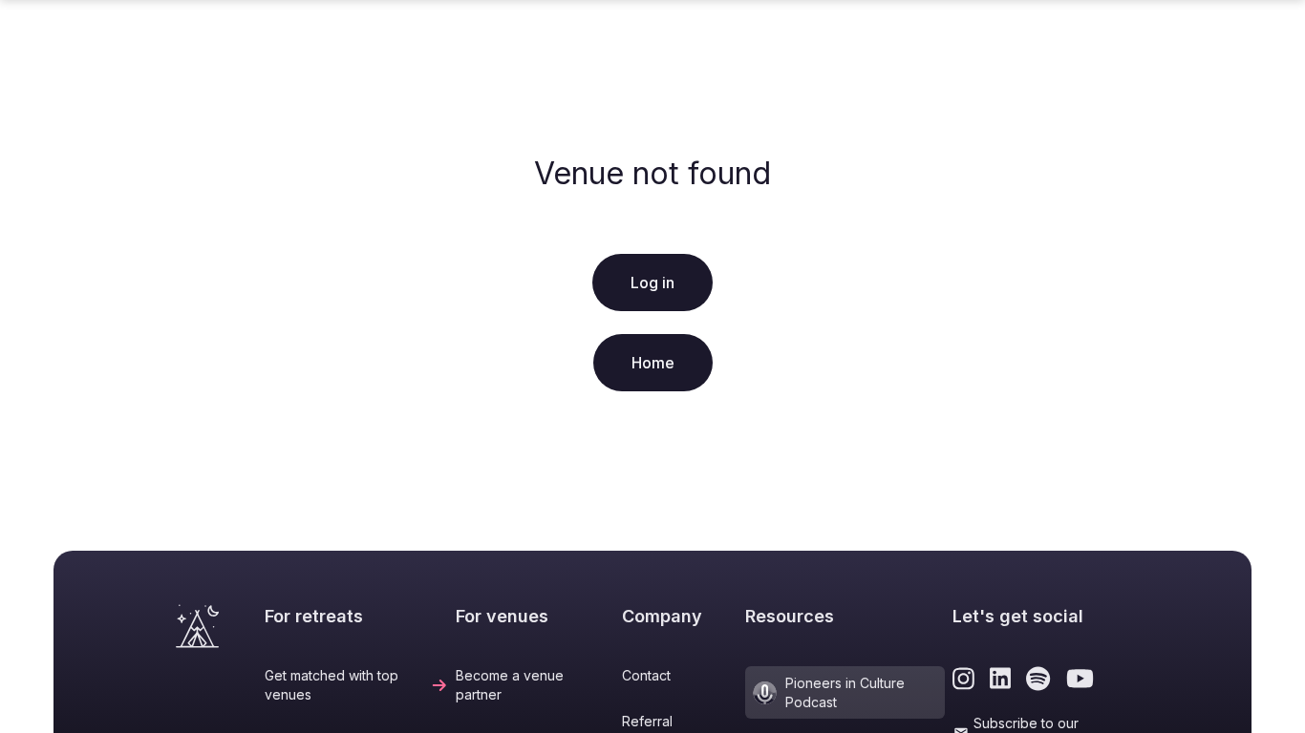
scroll to position [440, 0]
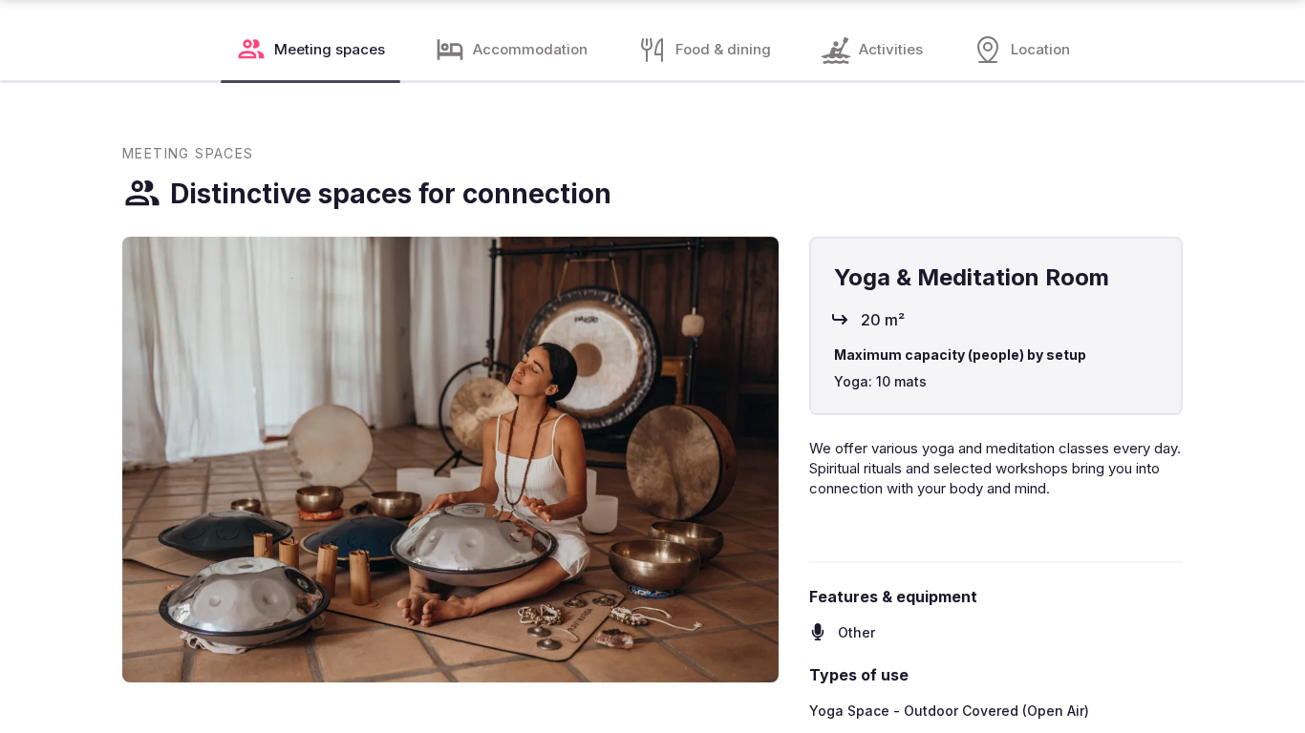
scroll to position [2023, 0]
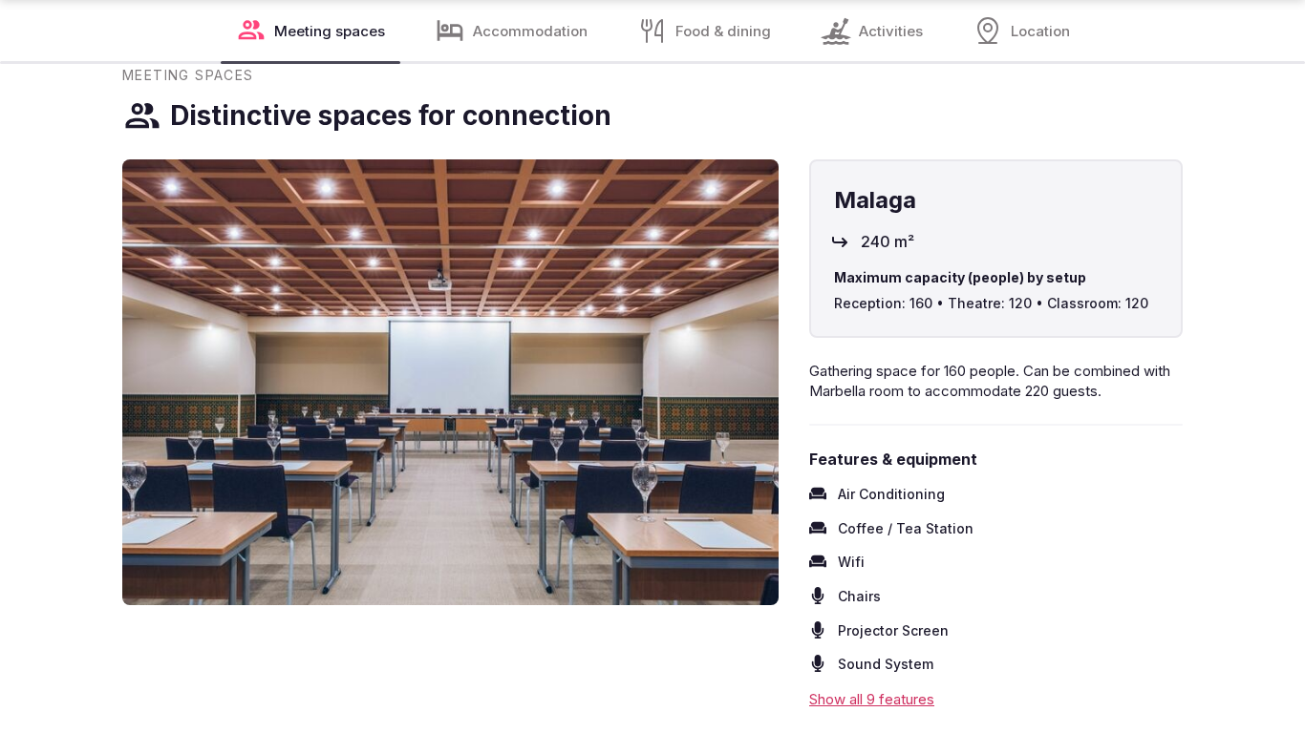
scroll to position [2652, 0]
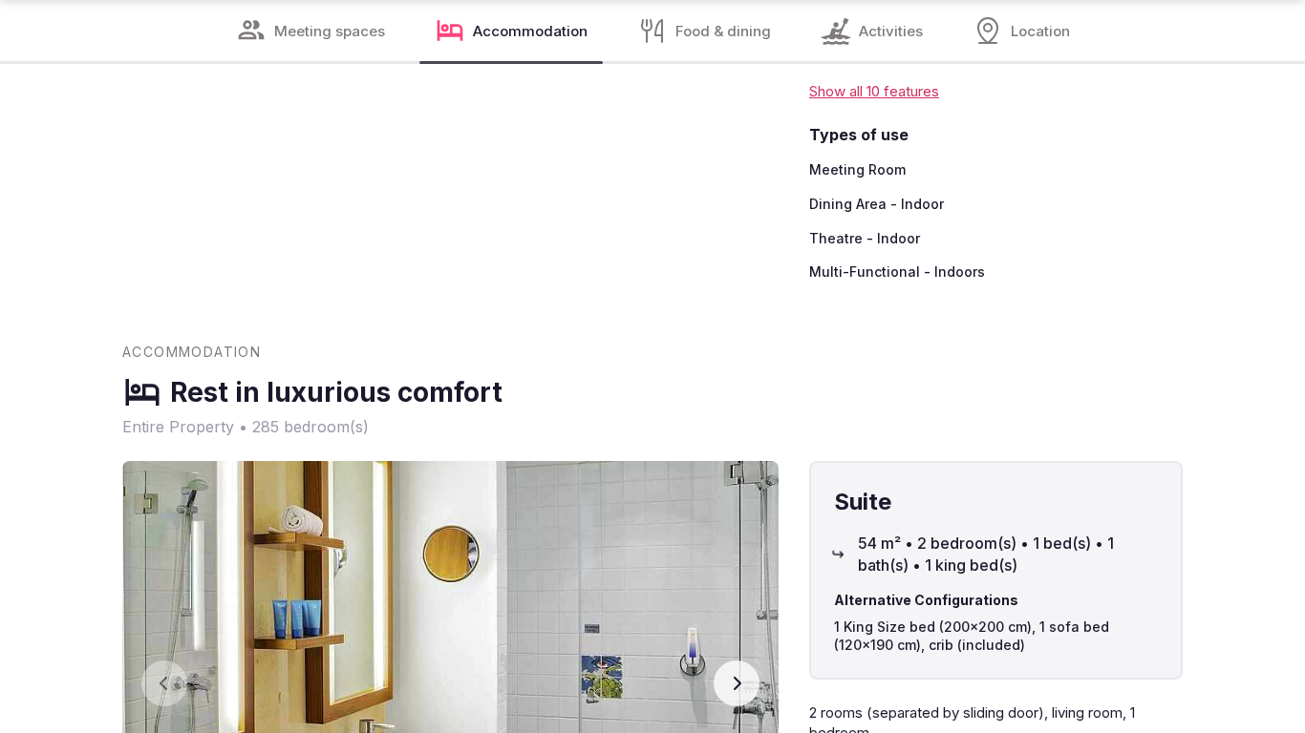
scroll to position [2588, 0]
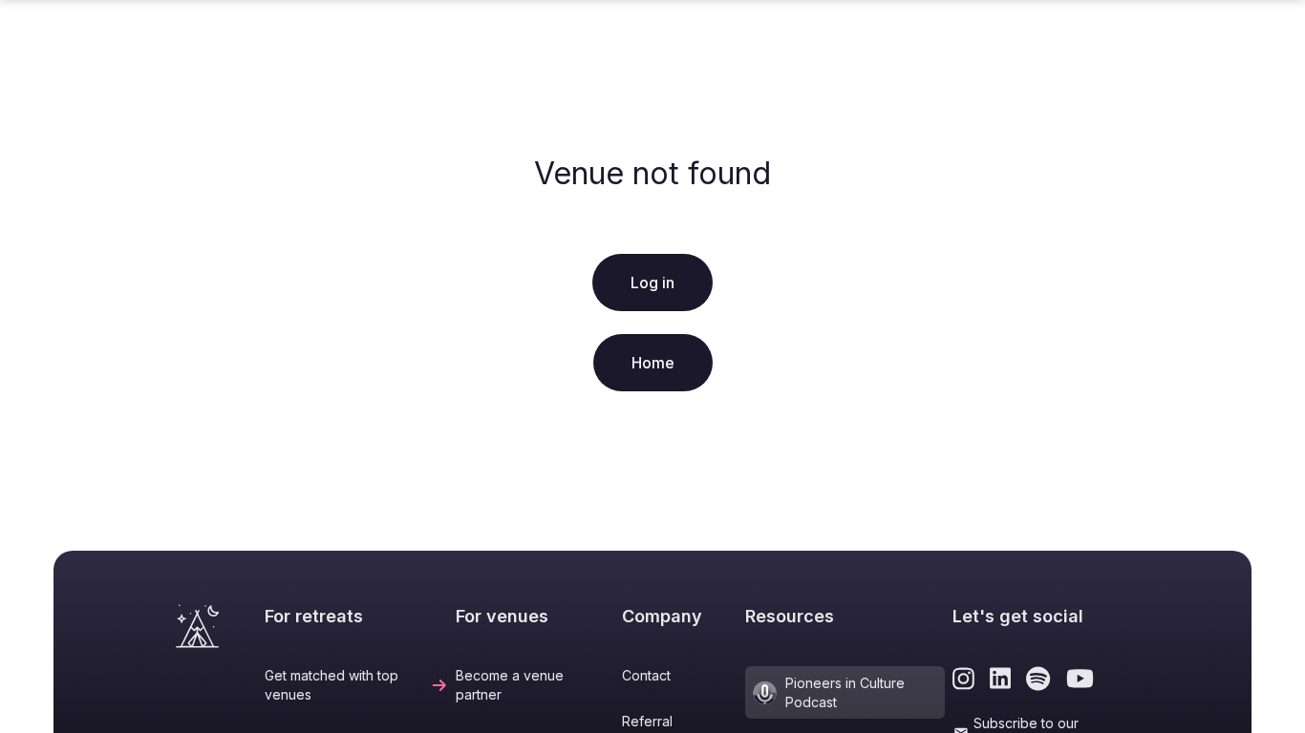
scroll to position [440, 0]
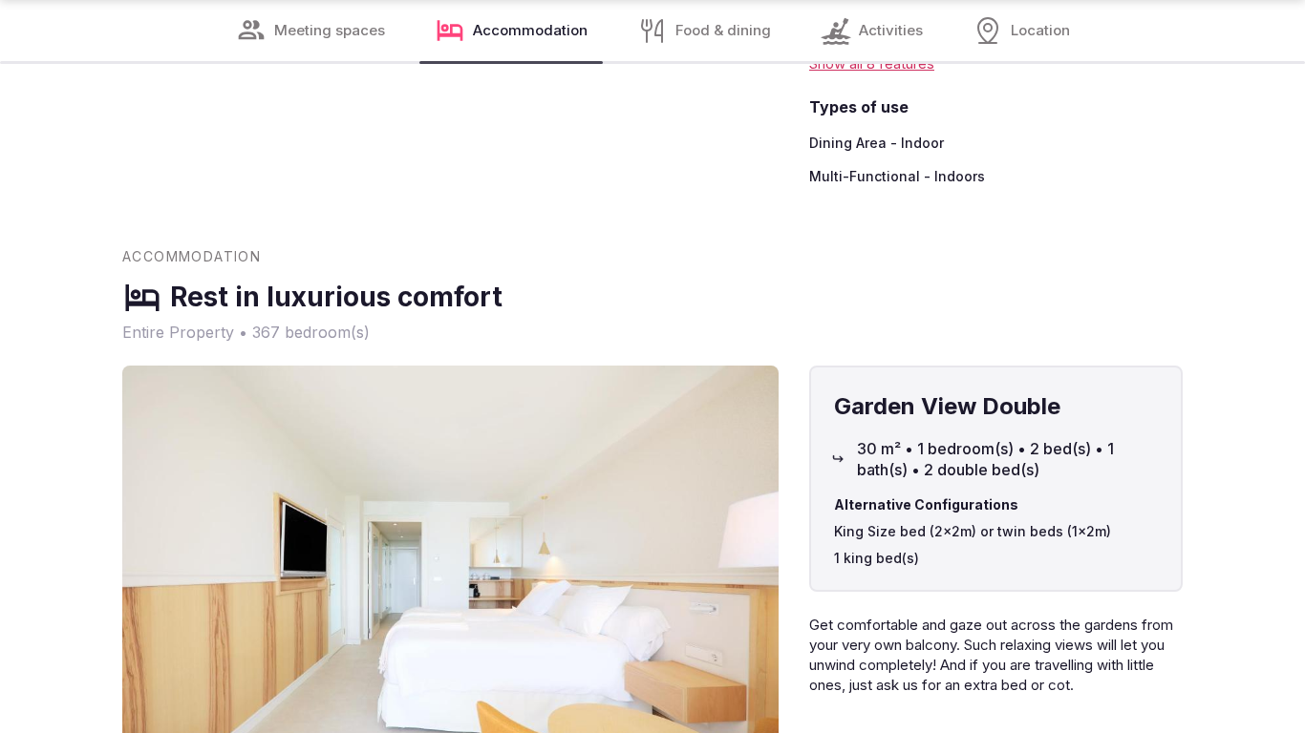
scroll to position [2652, 0]
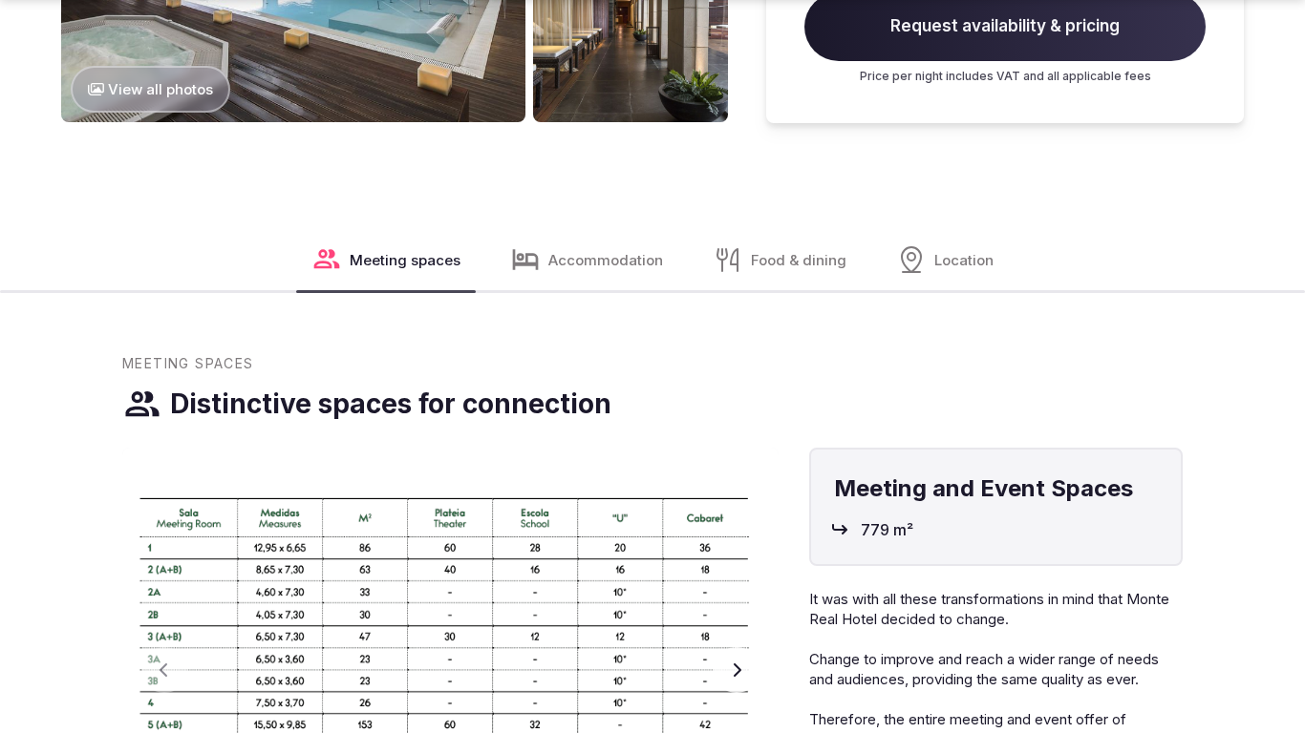
scroll to position [2716, 0]
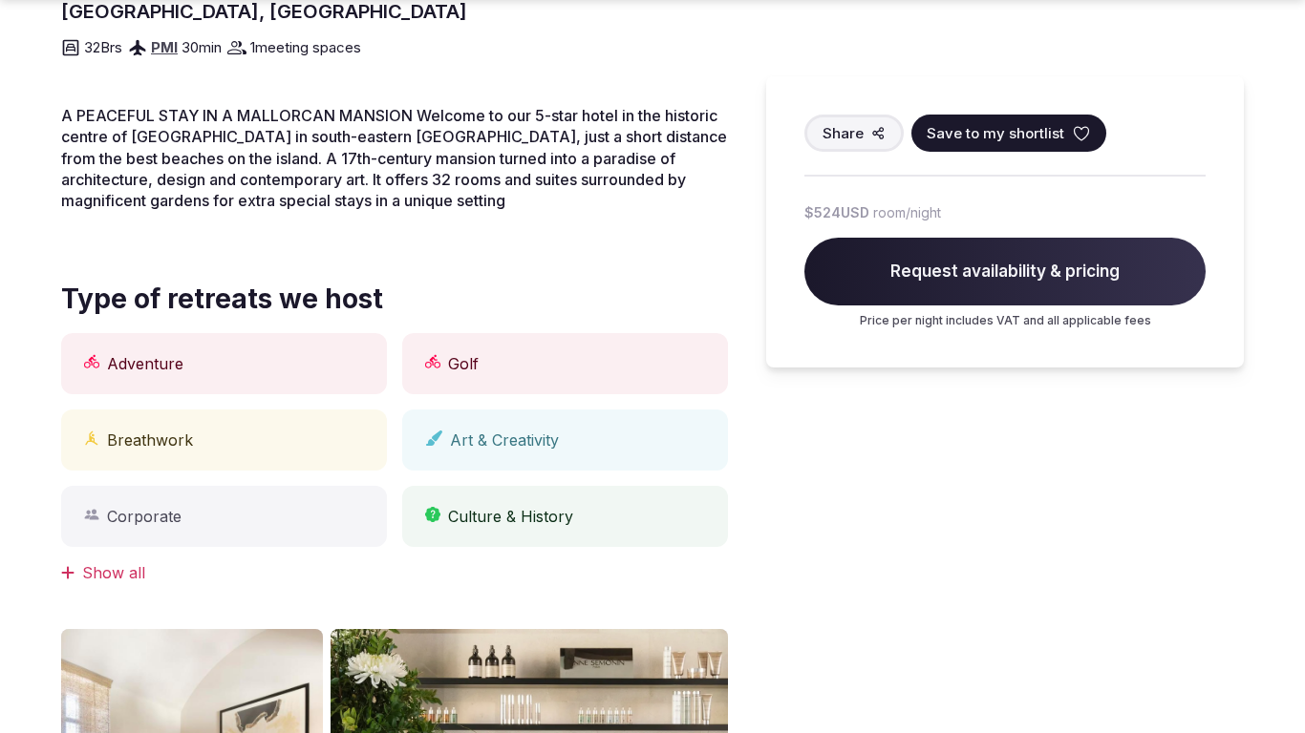
scroll to position [1329, 0]
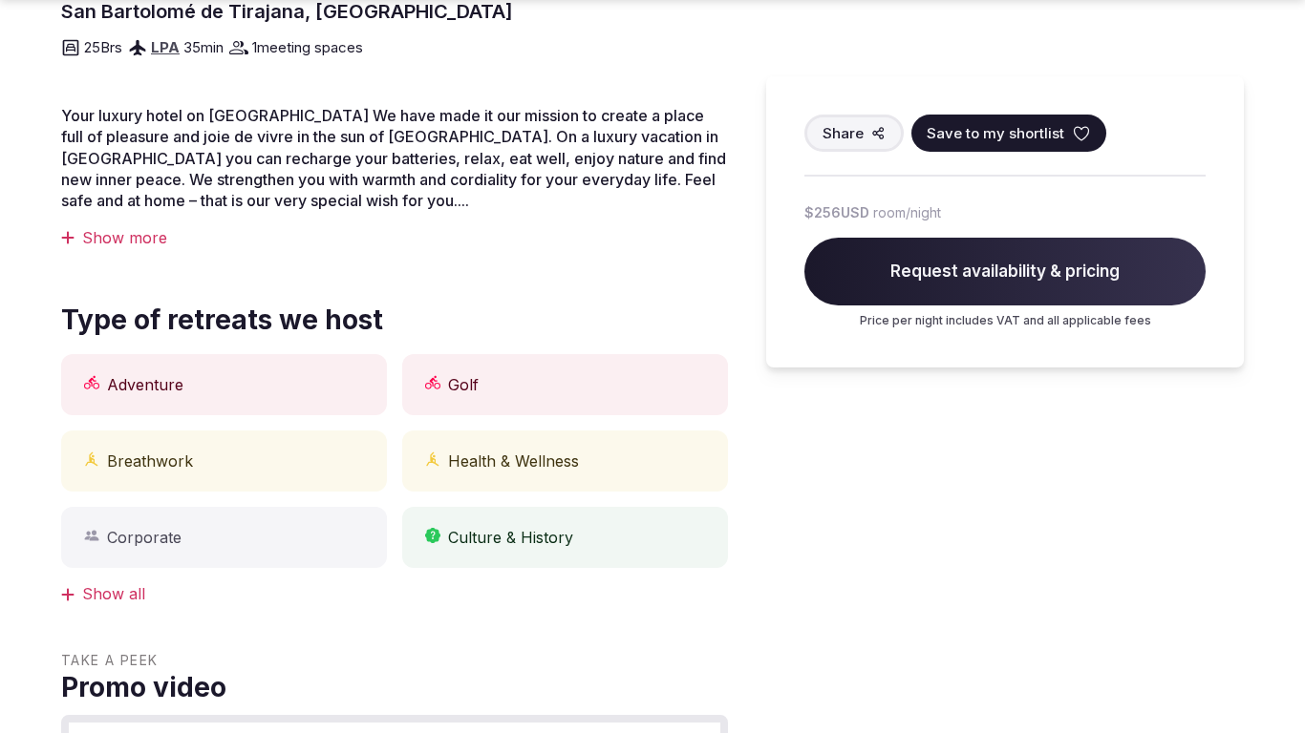
scroll to position [1329, 0]
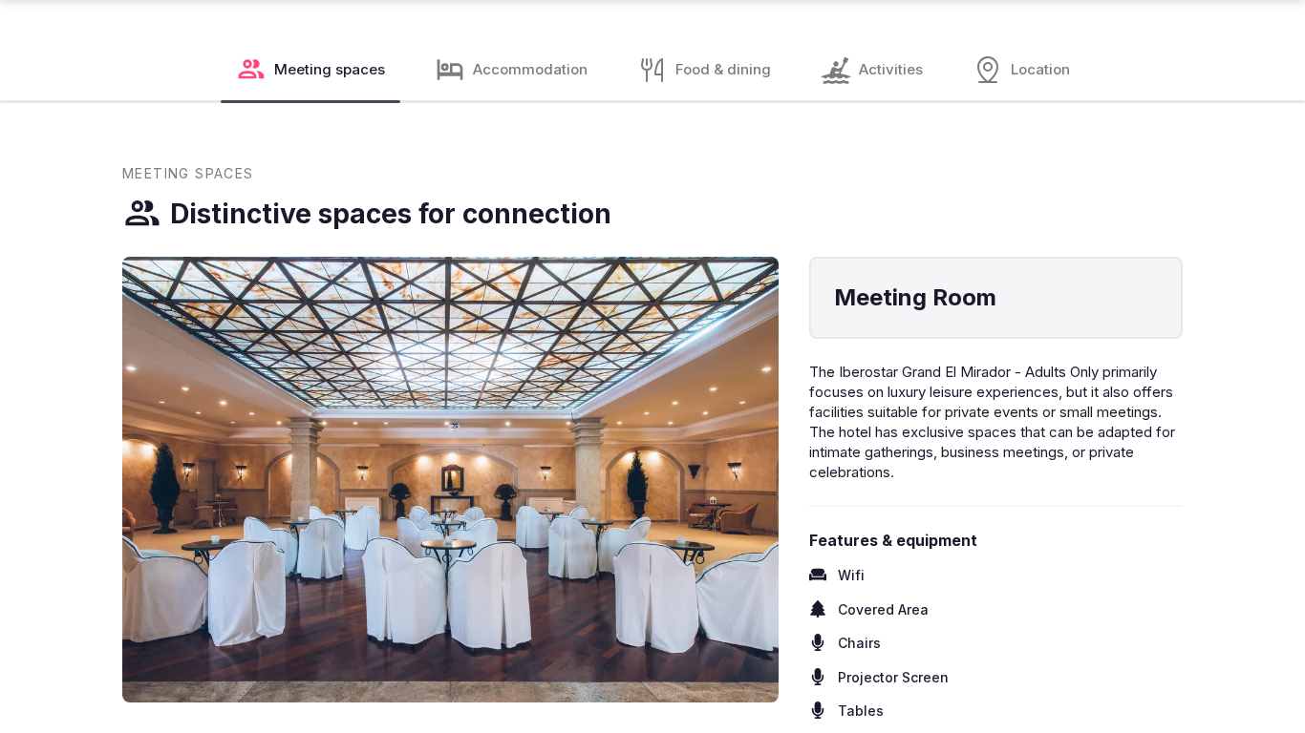
scroll to position [2716, 0]
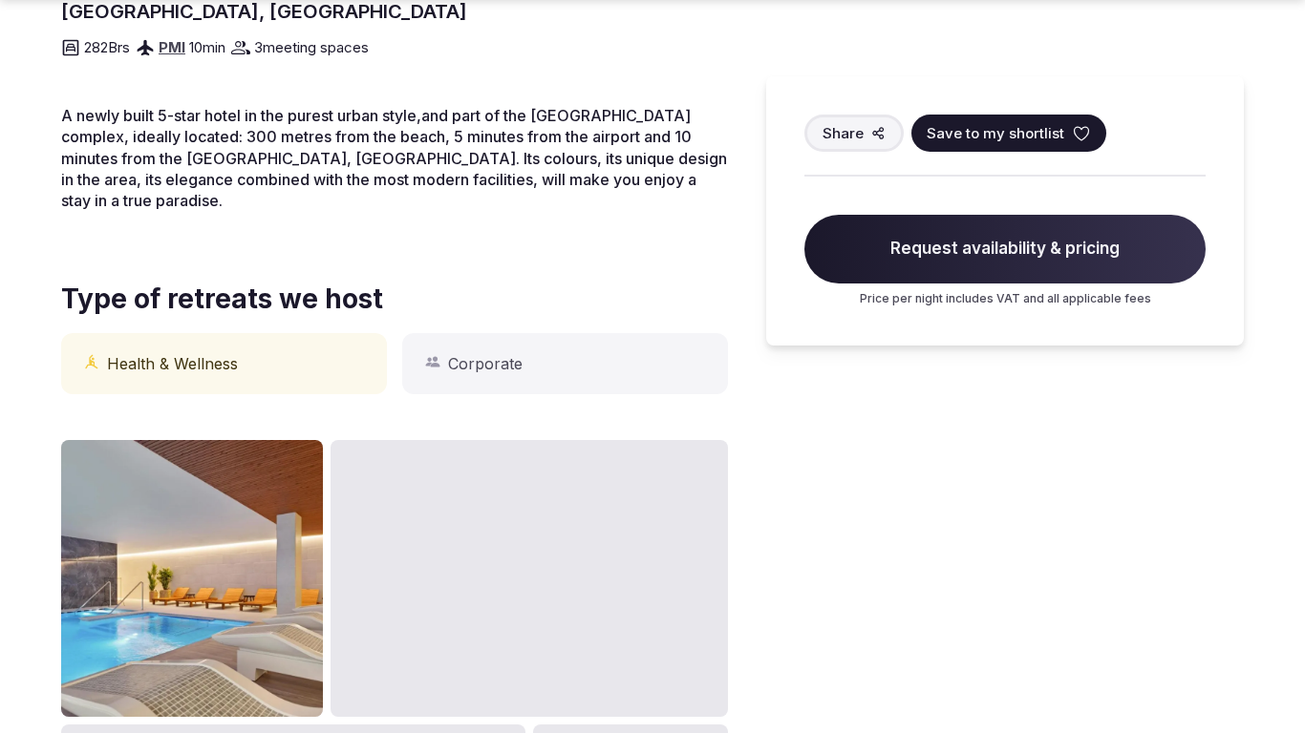
scroll to position [1329, 0]
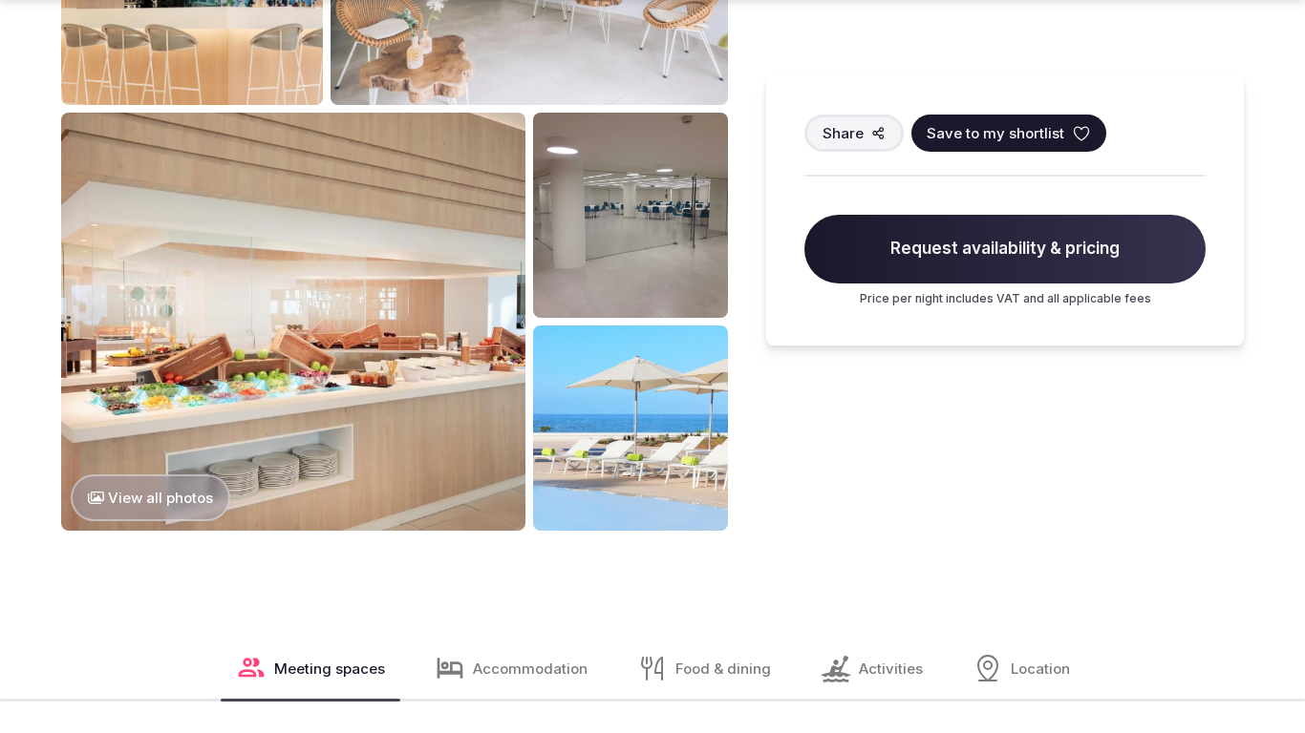
scroll to position [2716, 0]
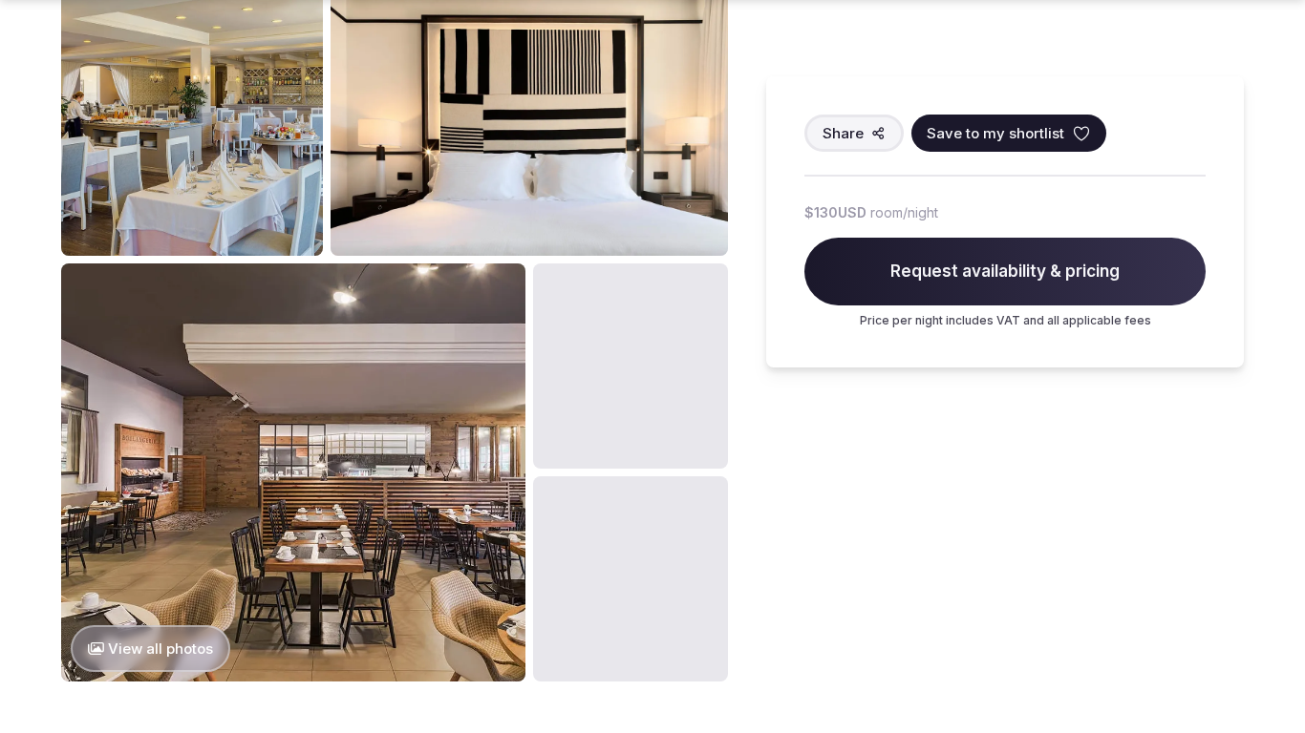
scroll to position [2023, 0]
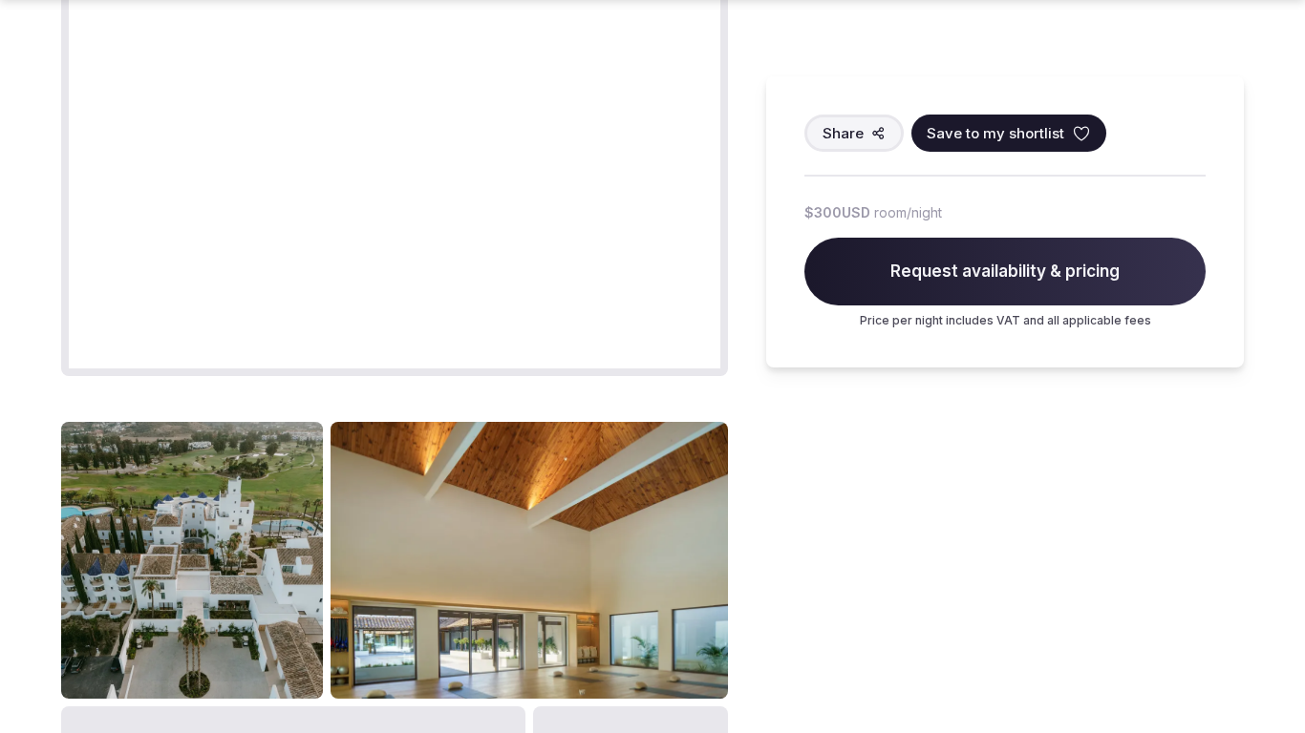
scroll to position [2023, 0]
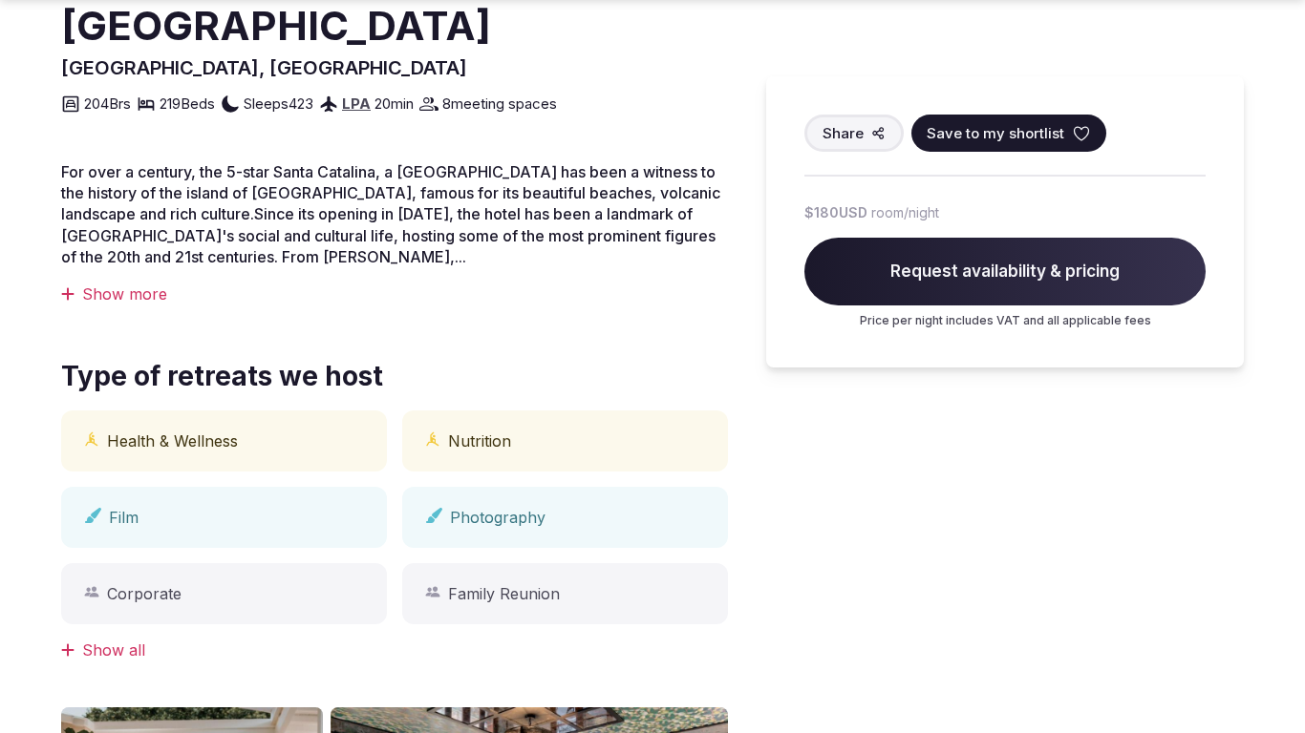
scroll to position [1329, 0]
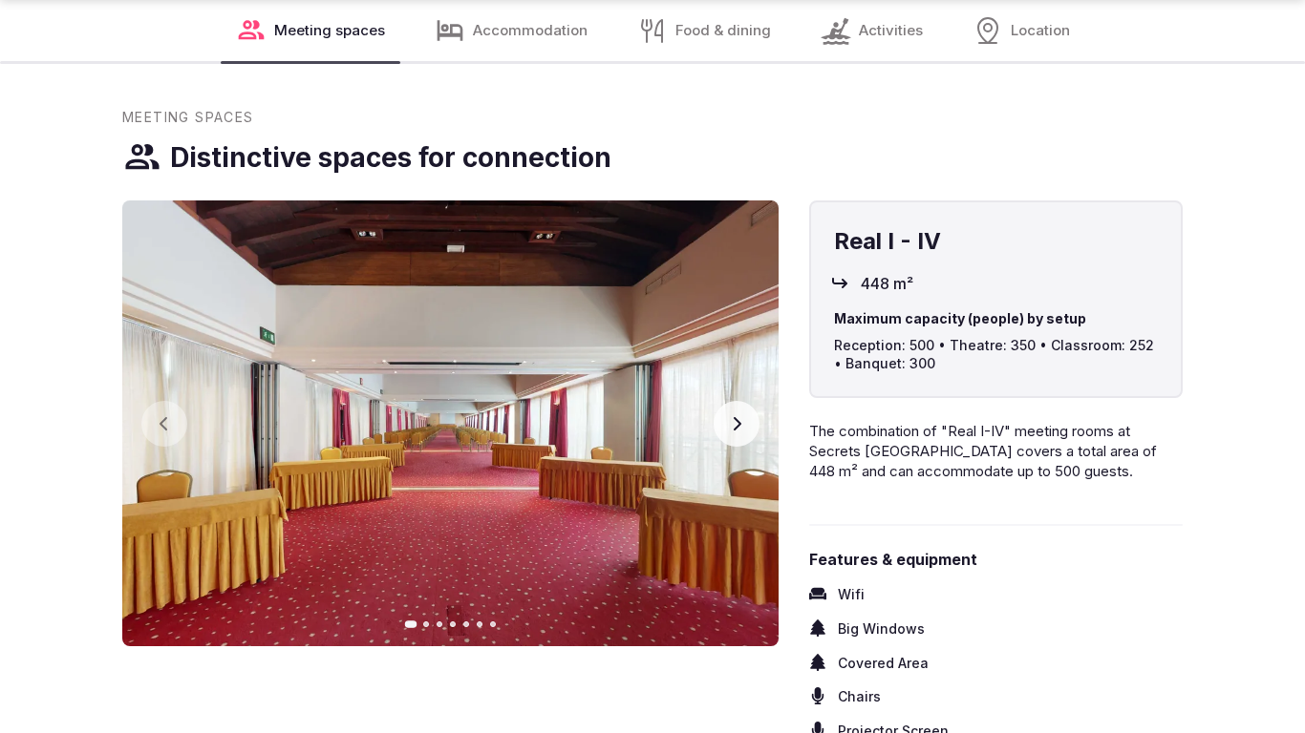
scroll to position [2652, 0]
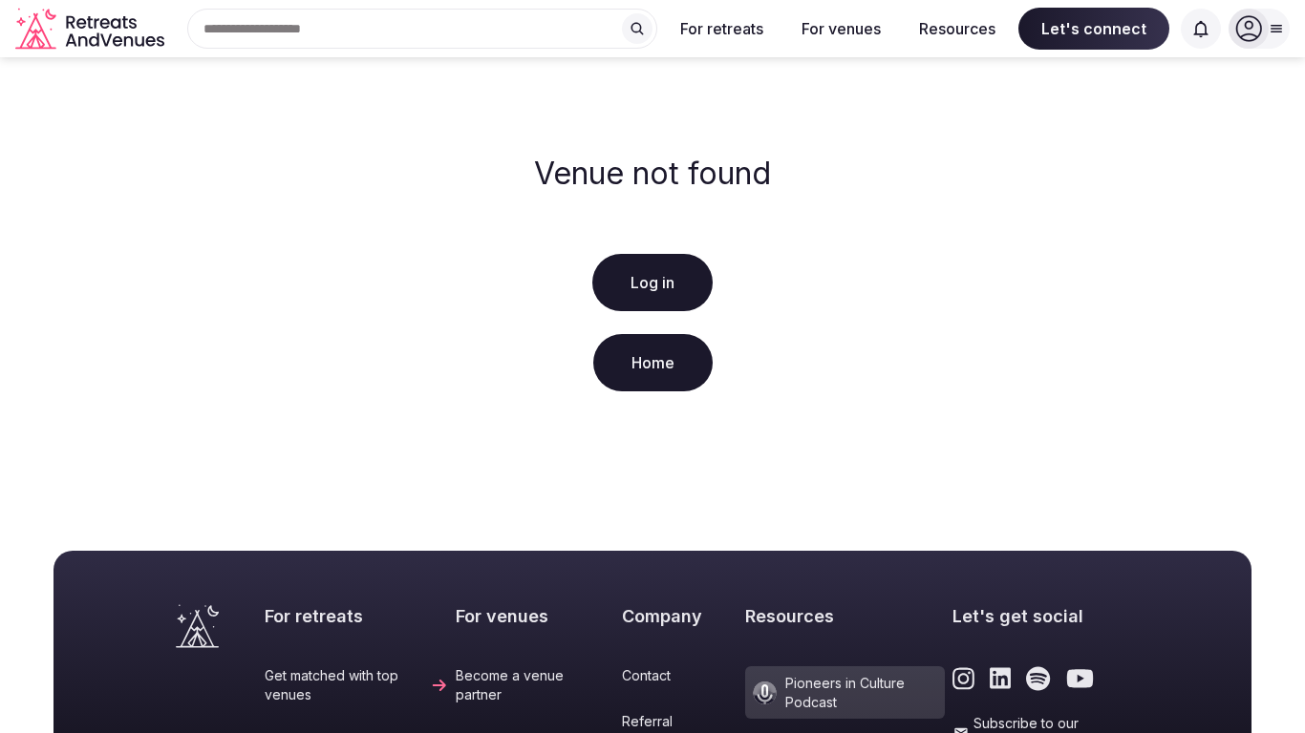
scroll to position [440, 0]
